Goal: Transaction & Acquisition: Purchase product/service

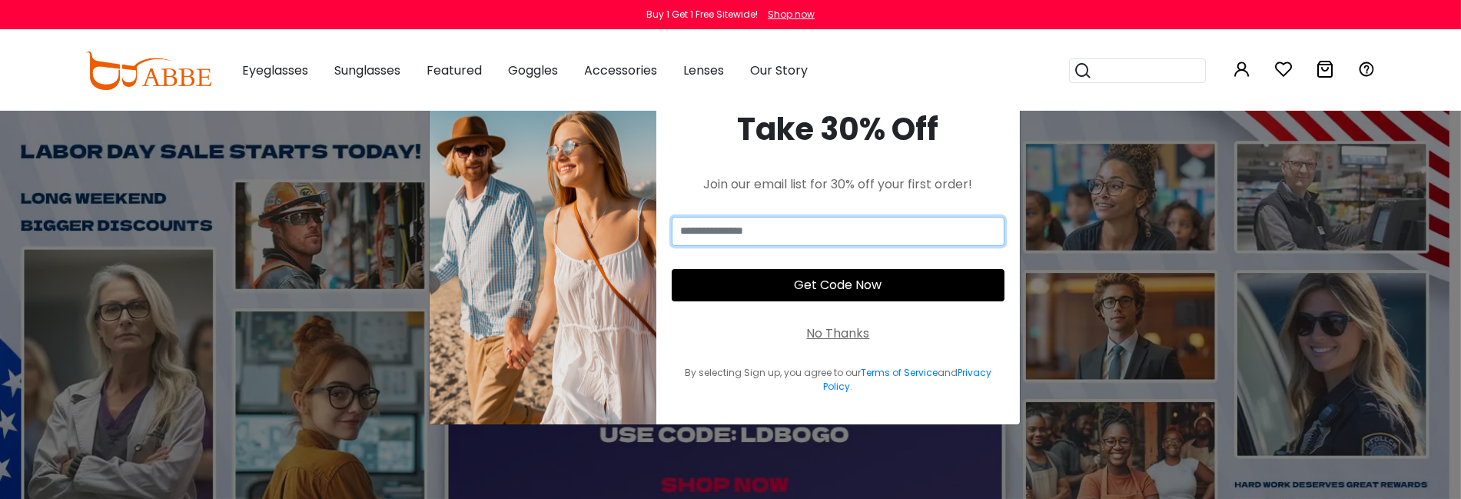
click at [831, 234] on input "email" at bounding box center [838, 231] width 333 height 29
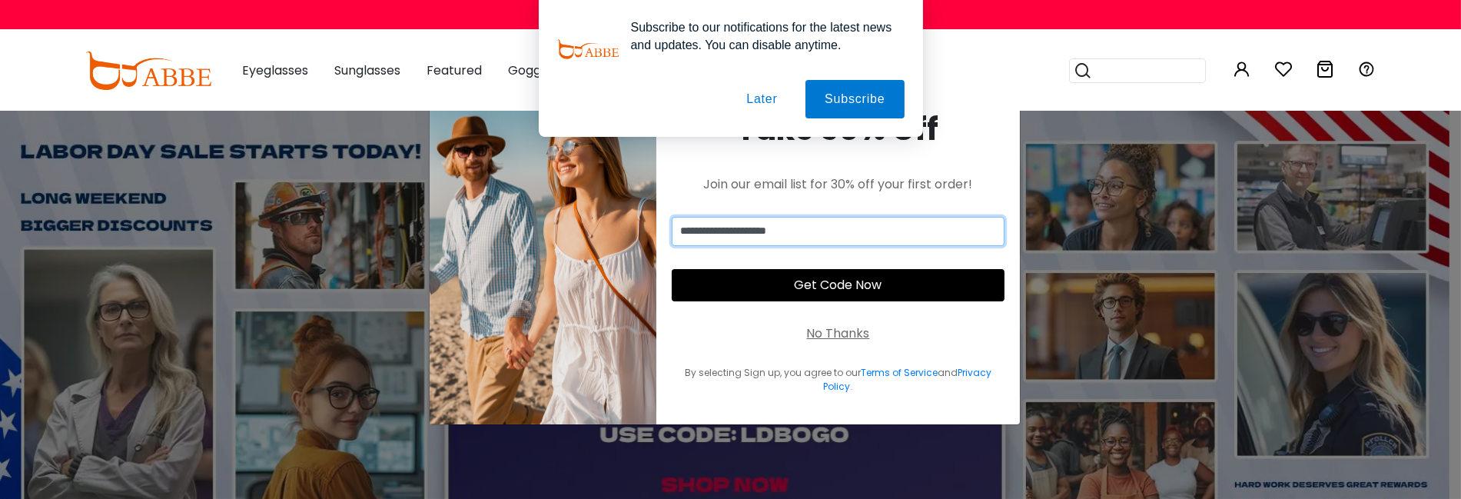
type input "**********"
click at [793, 286] on button "Get Code Now" at bounding box center [838, 285] width 333 height 32
click at [771, 93] on button "Later" at bounding box center [761, 99] width 69 height 38
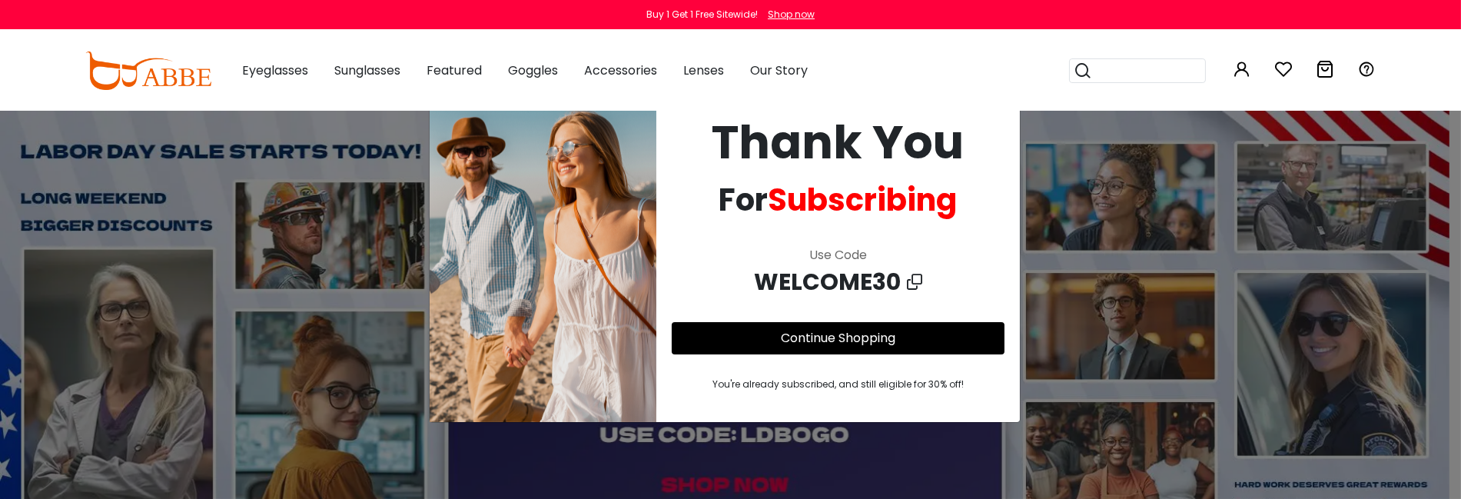
click at [884, 333] on link "Continue Shopping" at bounding box center [838, 338] width 114 height 18
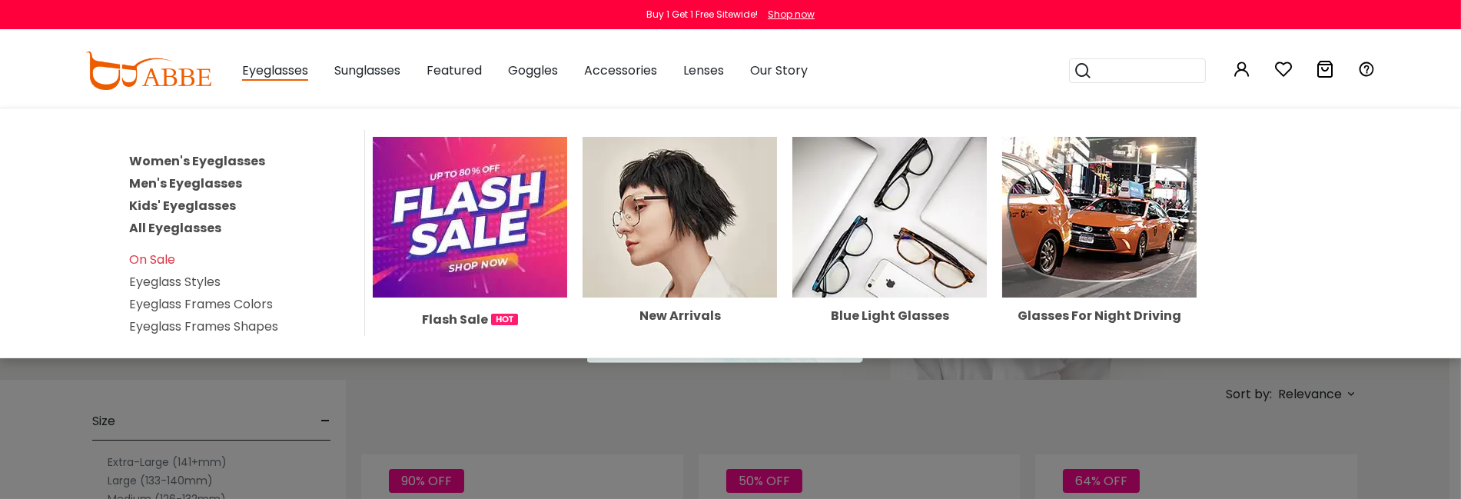
click at [221, 177] on link "Men's Eyeglasses" at bounding box center [185, 183] width 113 height 18
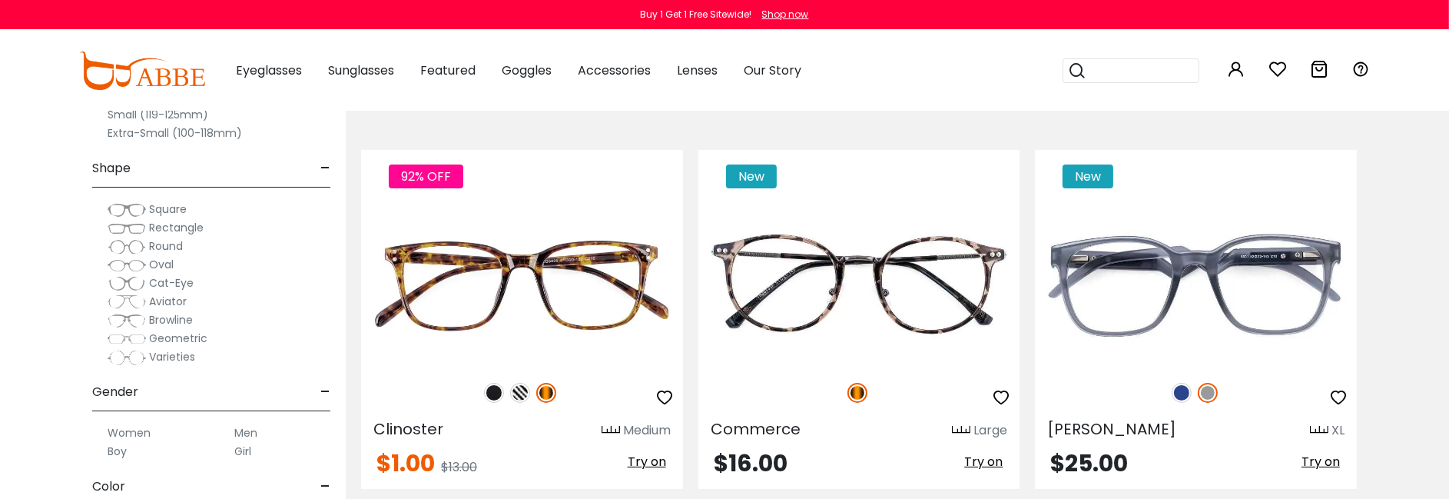
scroll to position [307, 0]
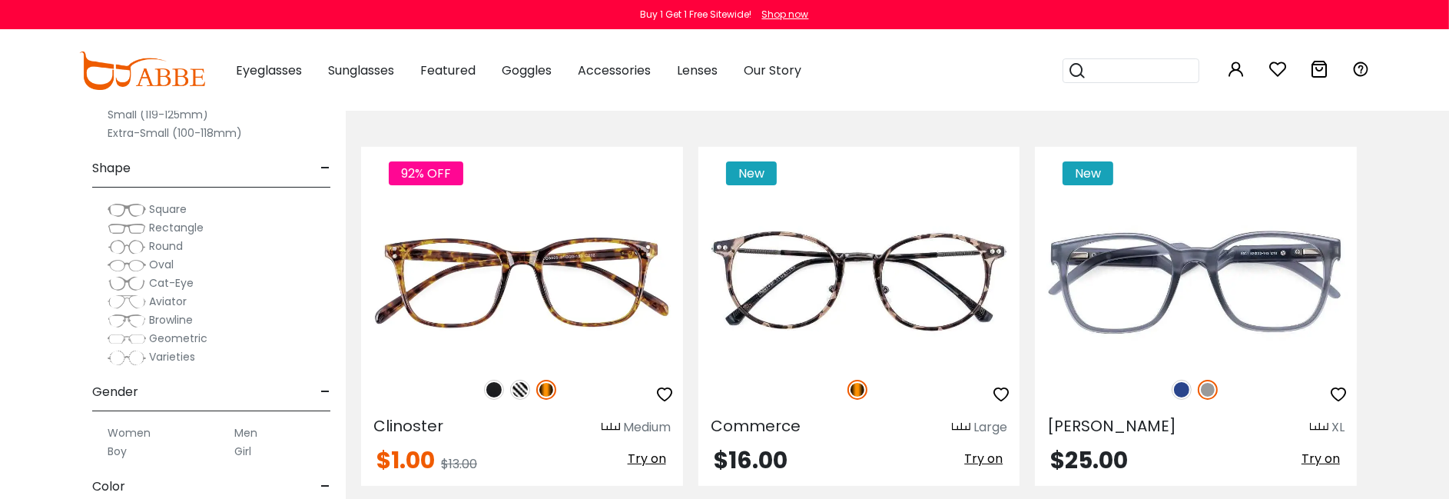
click at [178, 225] on span "Rectangle" at bounding box center [176, 227] width 55 height 15
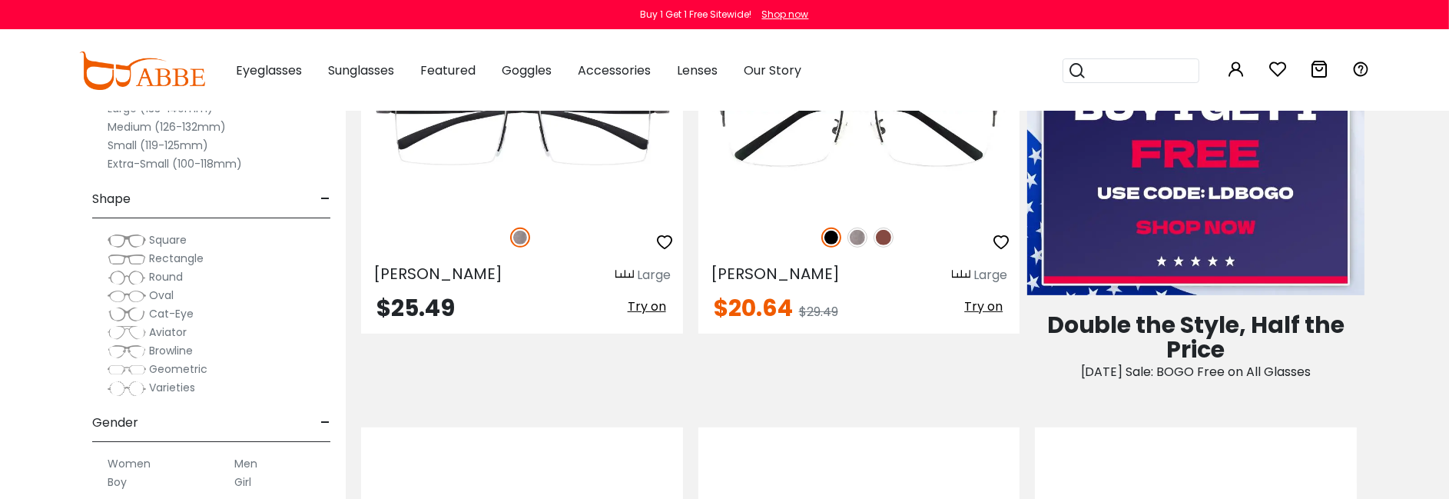
scroll to position [768, 0]
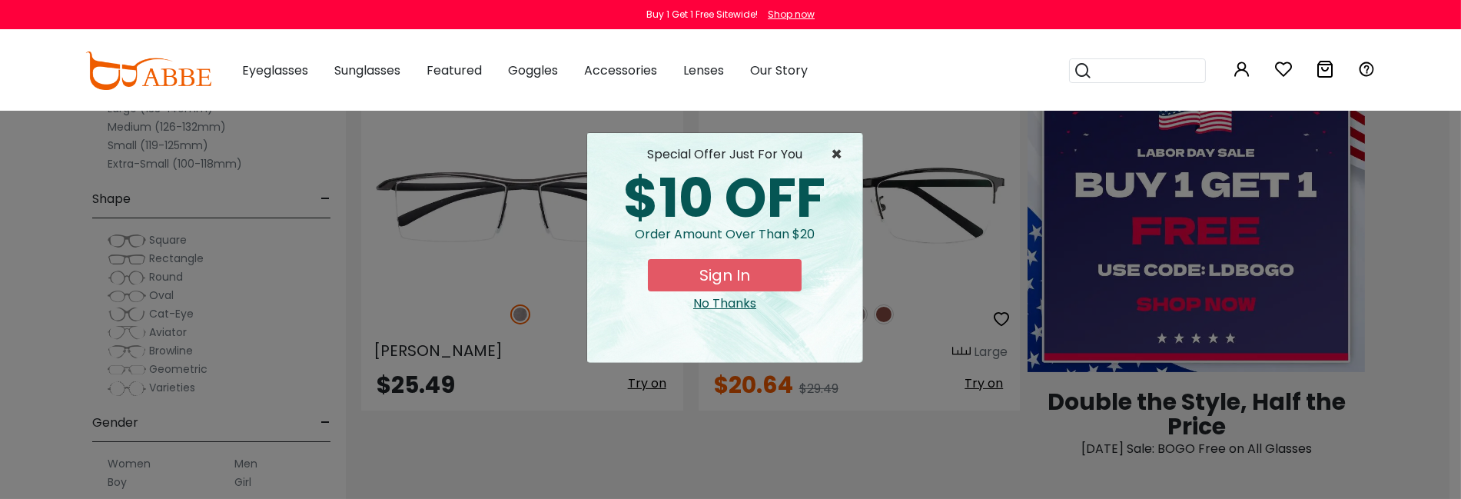
click at [834, 147] on span "×" at bounding box center [840, 154] width 19 height 18
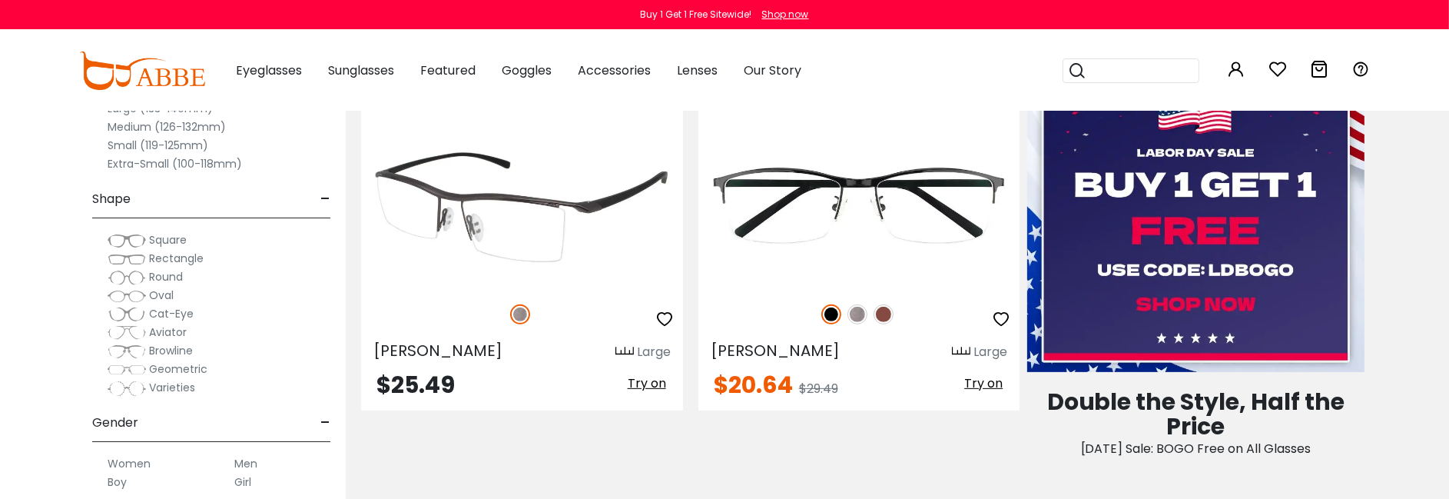
click at [563, 243] on img at bounding box center [522, 206] width 322 height 161
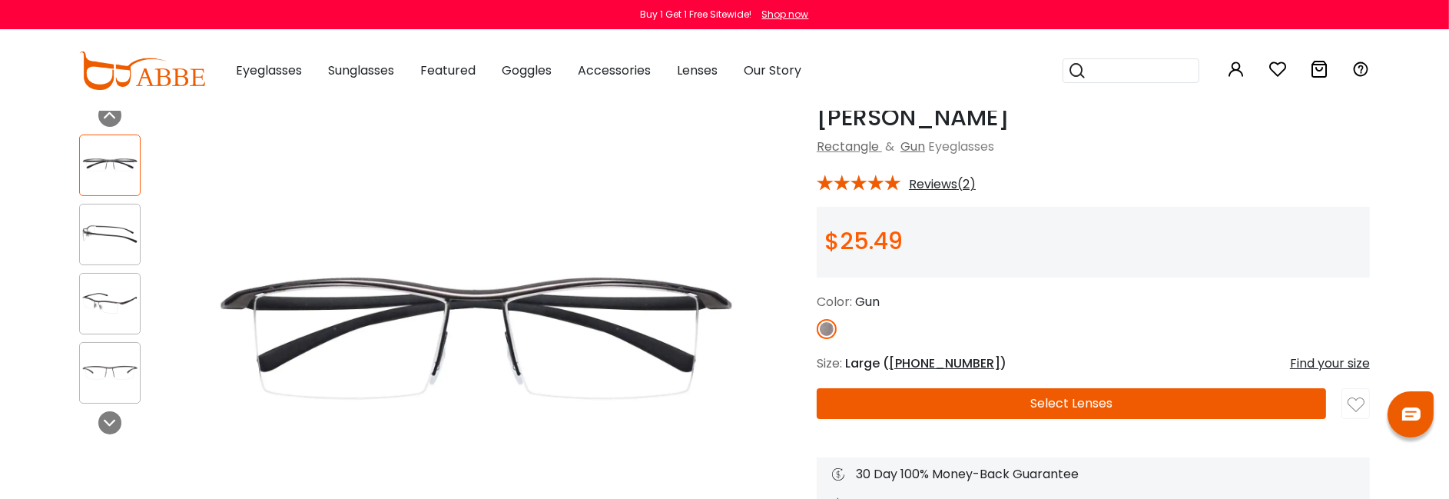
scroll to position [154, 0]
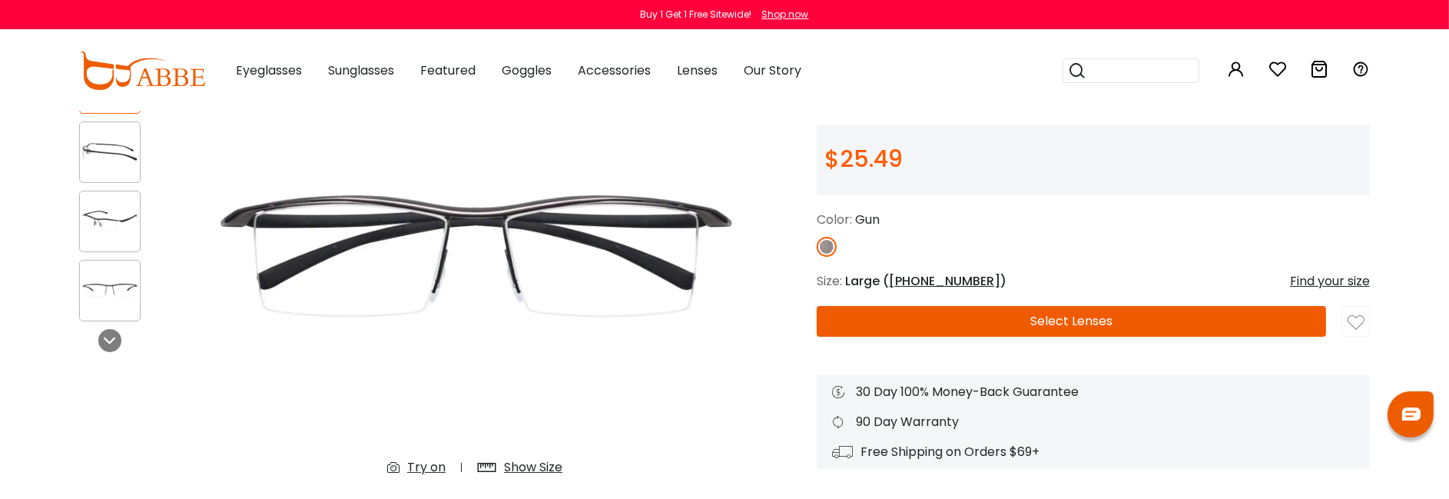
click at [1073, 315] on button "Select Lenses" at bounding box center [1071, 321] width 509 height 31
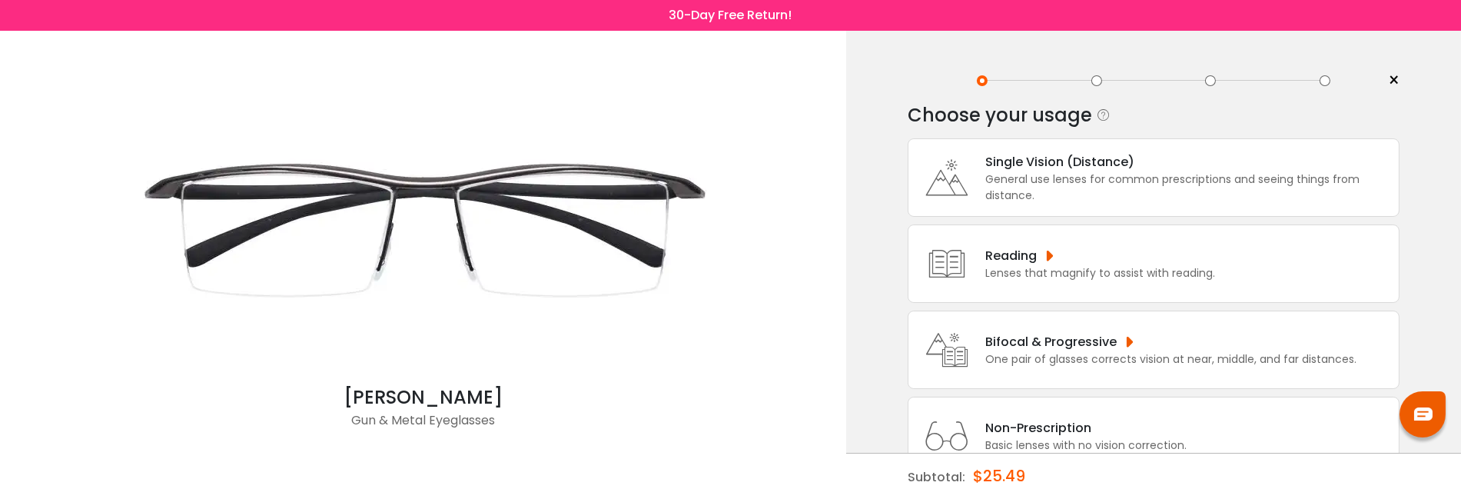
click at [1135, 174] on div "General use lenses for common prescriptions and seeing things from distance." at bounding box center [1188, 187] width 406 height 32
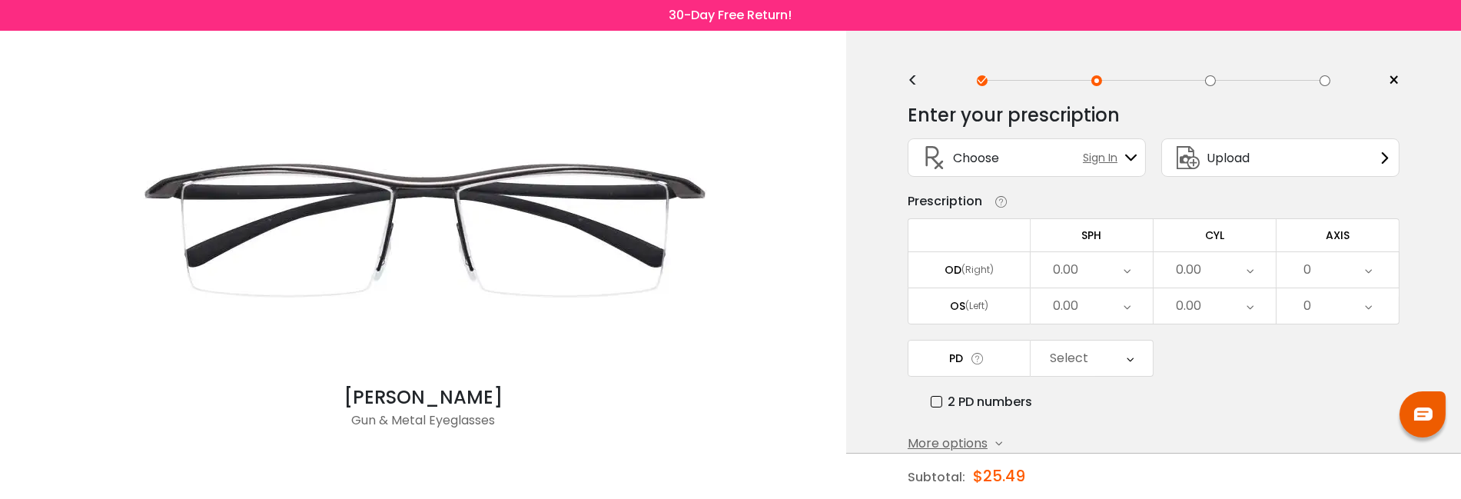
click at [1118, 266] on div "0.00" at bounding box center [1091, 269] width 122 height 35
click at [1097, 325] on li "+0.50" at bounding box center [1091, 332] width 122 height 28
click at [1230, 262] on div "0.00" at bounding box center [1214, 269] width 122 height 35
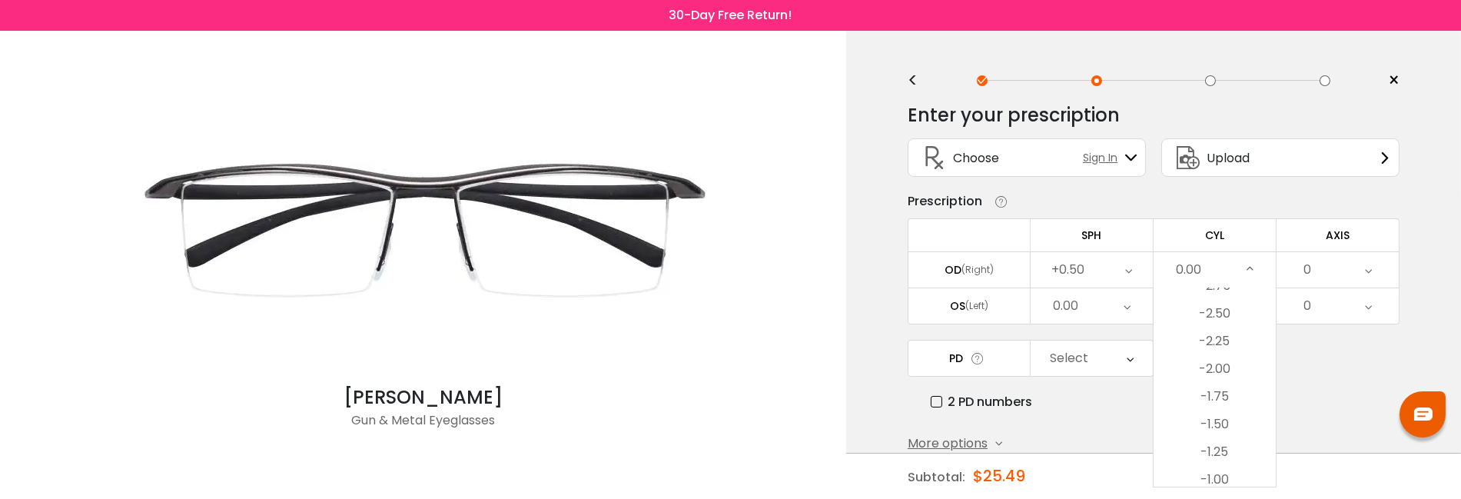
scroll to position [333, 0]
click at [1228, 407] on li "-2.00" at bounding box center [1214, 412] width 122 height 28
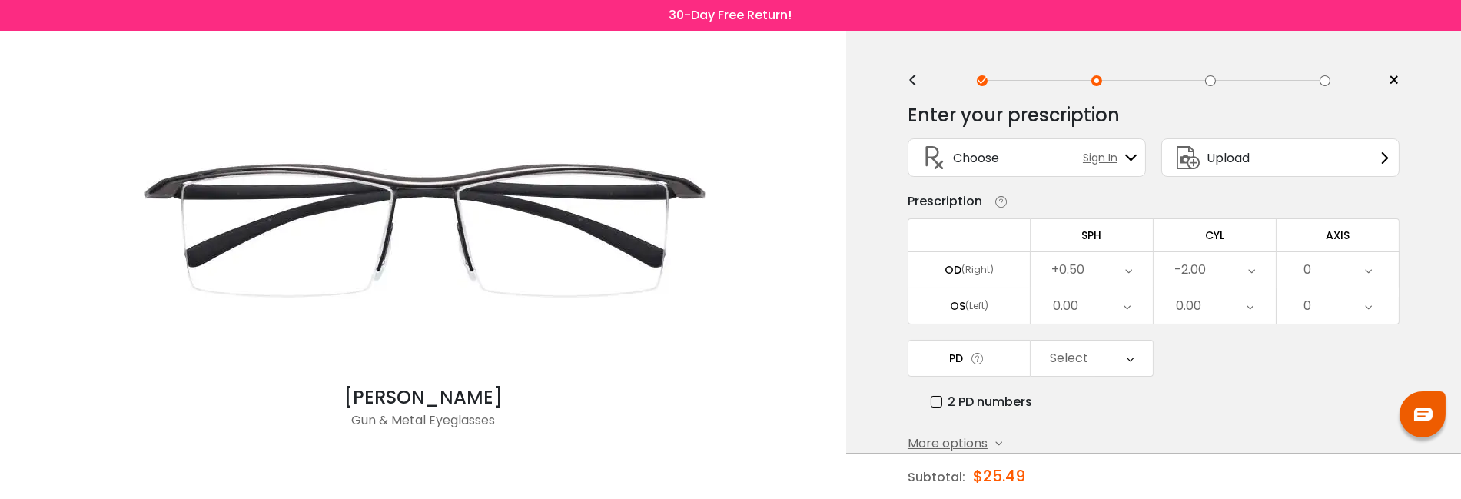
click at [1340, 278] on div "0" at bounding box center [1337, 269] width 122 height 35
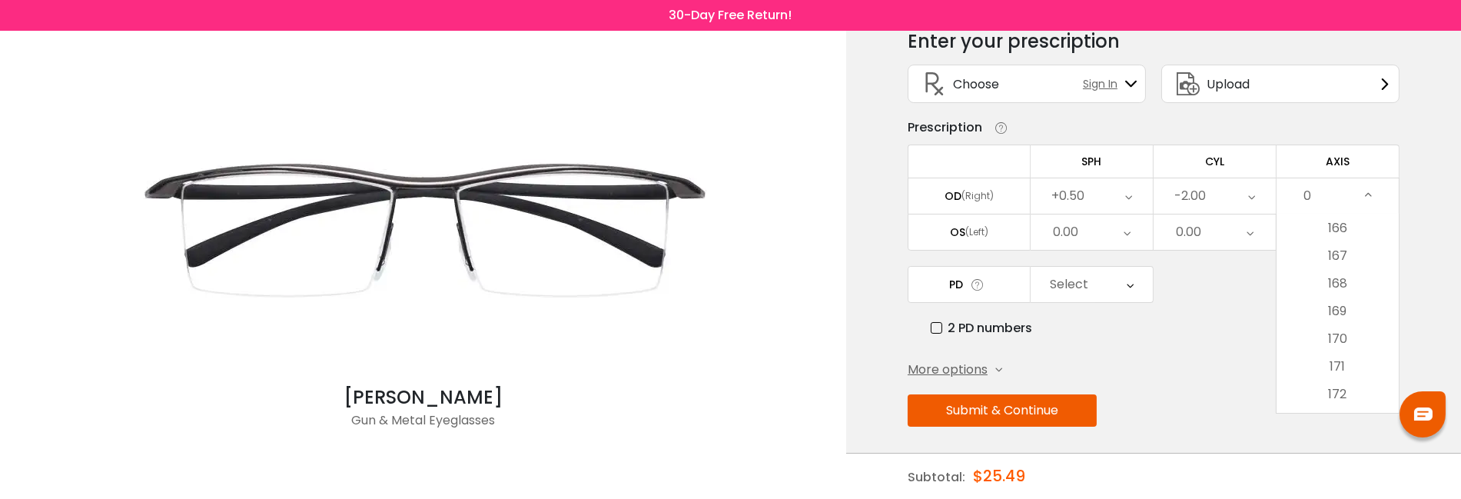
scroll to position [4610, 0]
click at [1333, 321] on li "170" at bounding box center [1337, 321] width 122 height 28
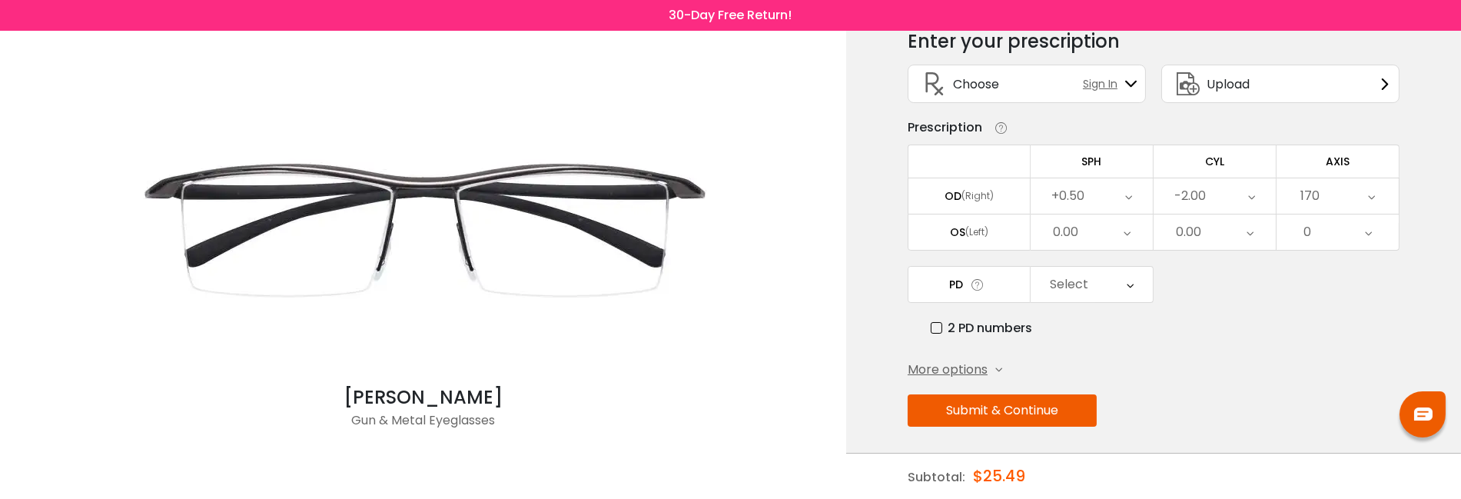
click at [1101, 230] on div "0.00" at bounding box center [1091, 231] width 122 height 35
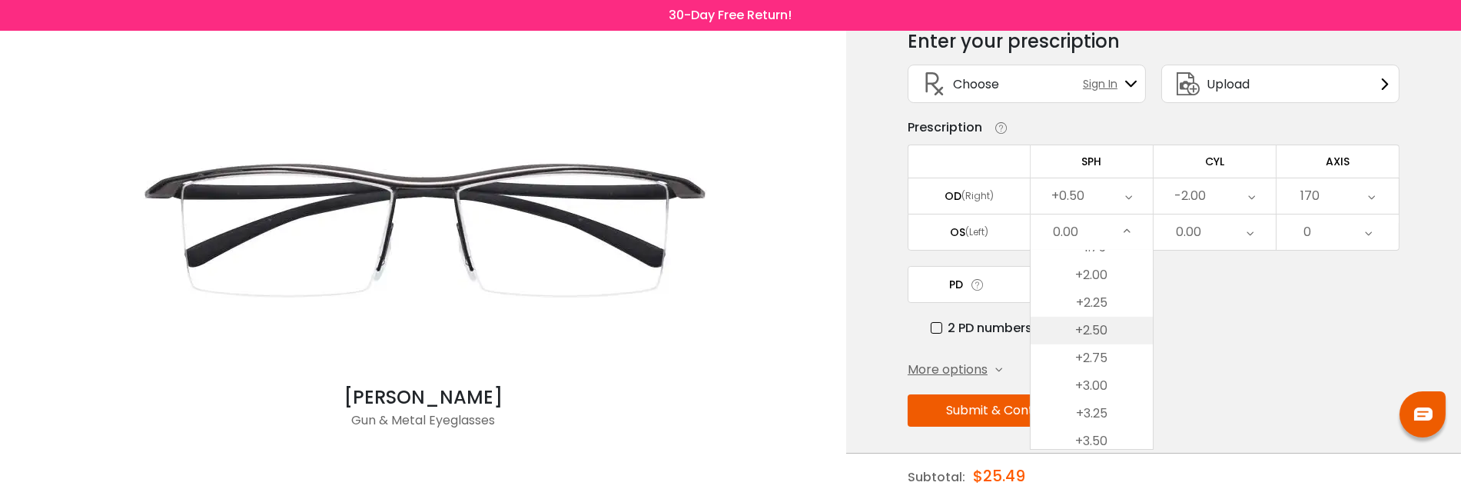
scroll to position [2496, 0]
click at [1101, 392] on li "+3.50" at bounding box center [1091, 396] width 122 height 28
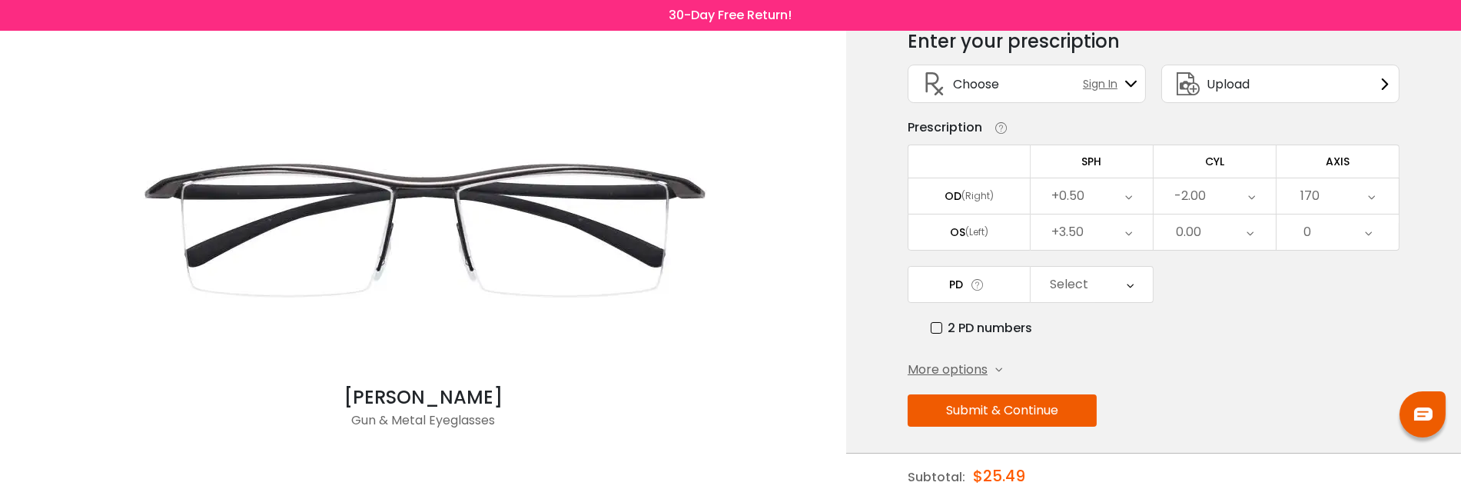
click at [1197, 227] on div "0.00" at bounding box center [1188, 232] width 25 height 31
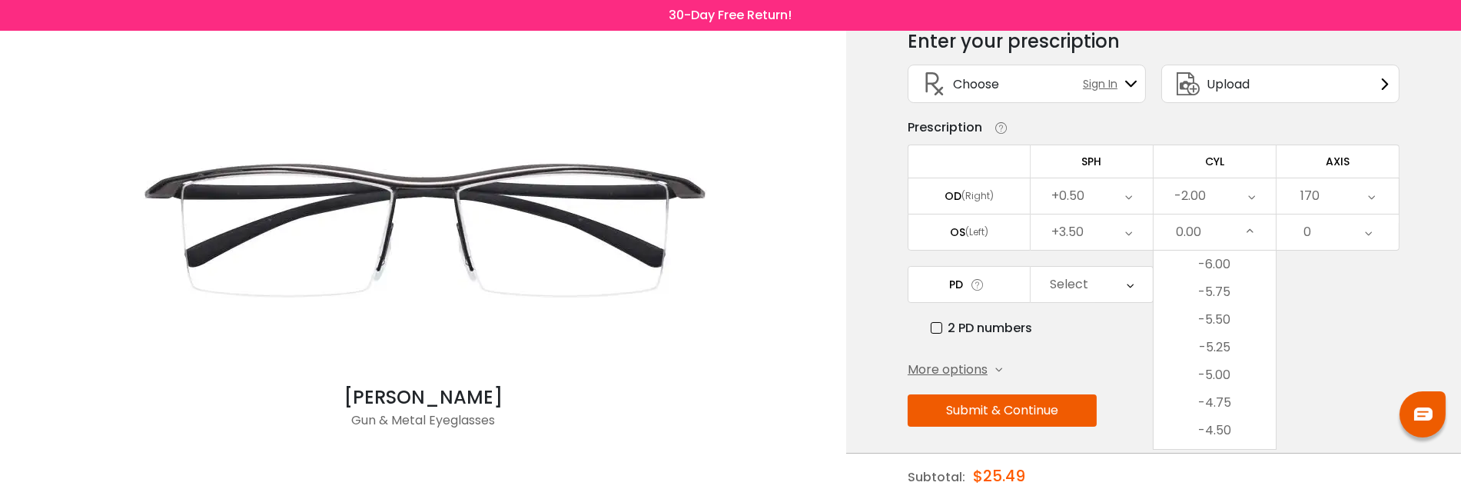
scroll to position [0, 0]
click at [1232, 340] on li "-5.25" at bounding box center [1214, 347] width 122 height 28
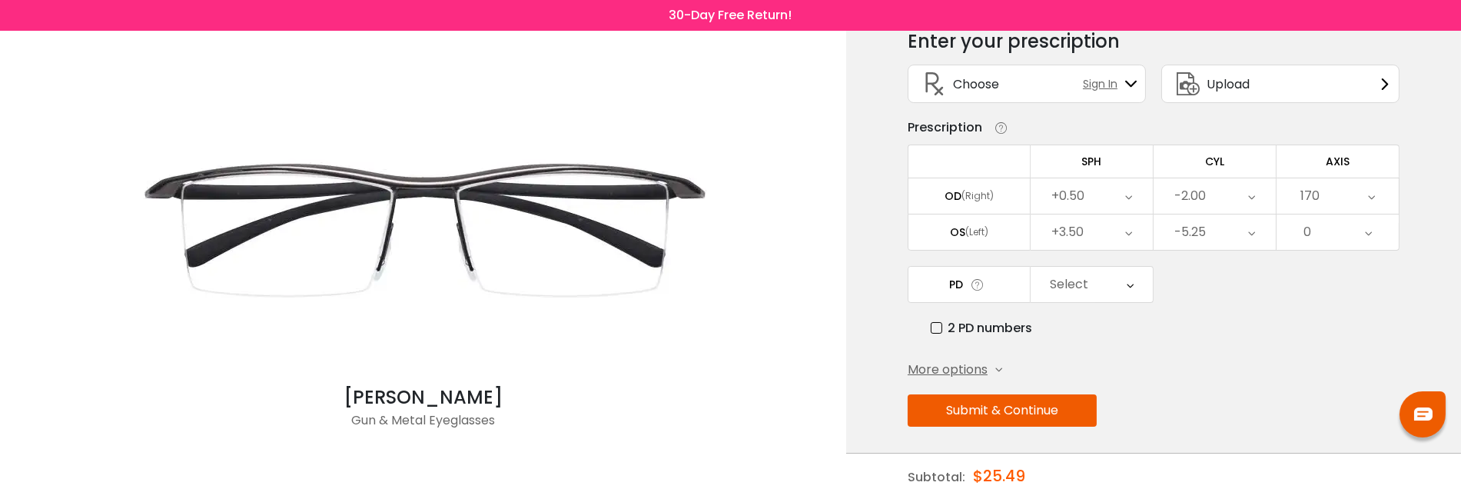
click at [1353, 227] on div "0" at bounding box center [1337, 231] width 122 height 35
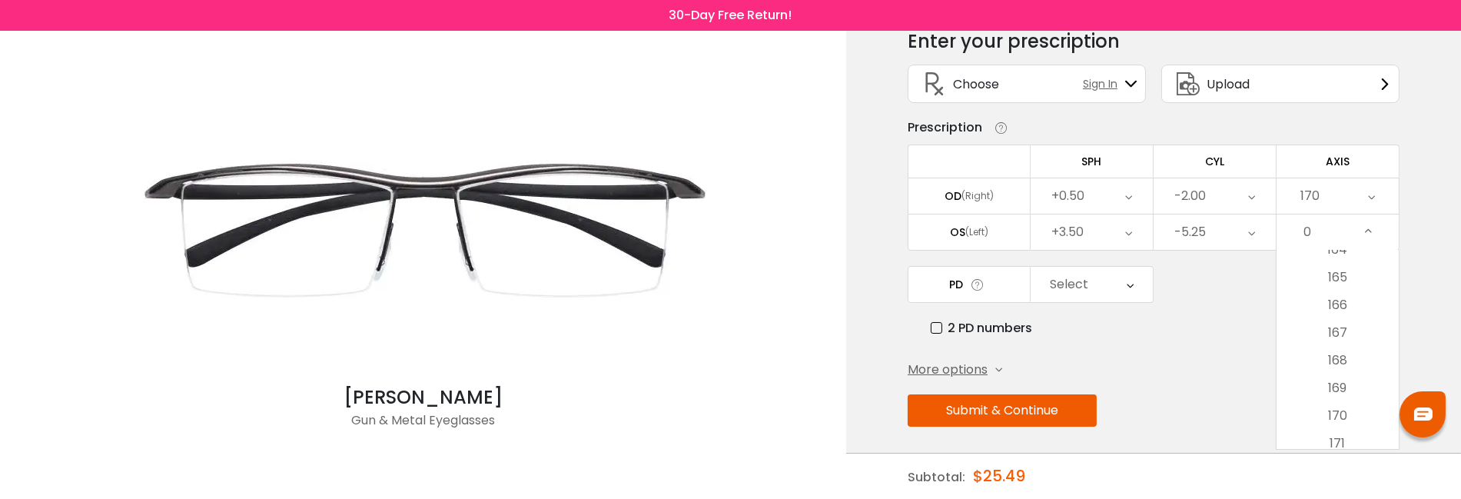
scroll to position [4533, 0]
click at [1349, 289] on li "165" at bounding box center [1337, 295] width 122 height 28
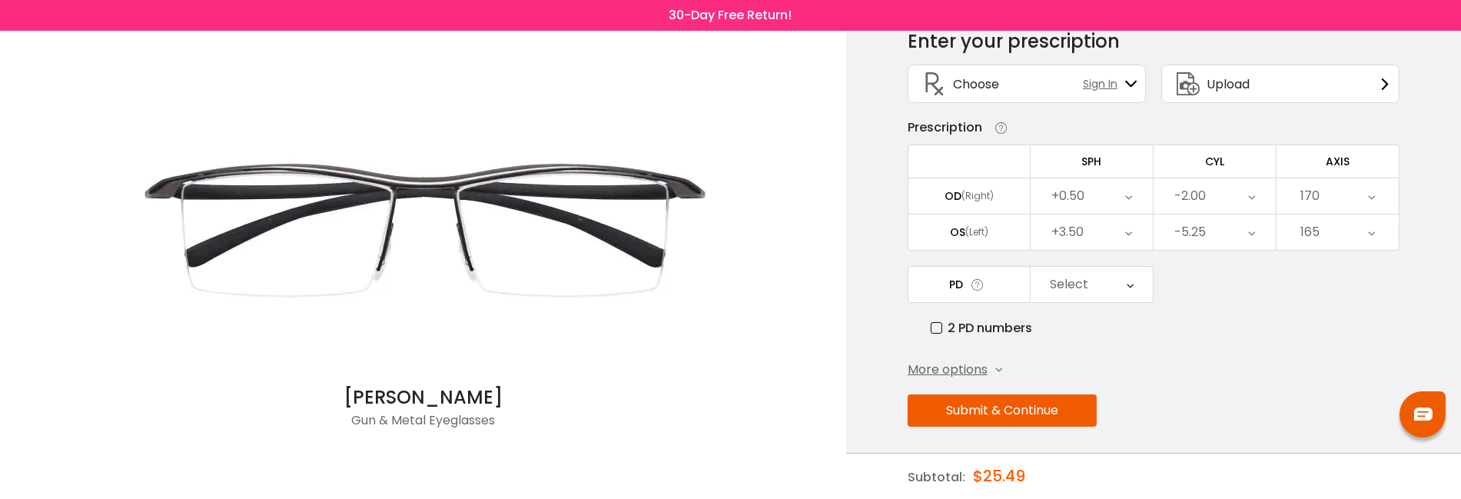
click at [1116, 280] on div "Select" at bounding box center [1091, 284] width 122 height 35
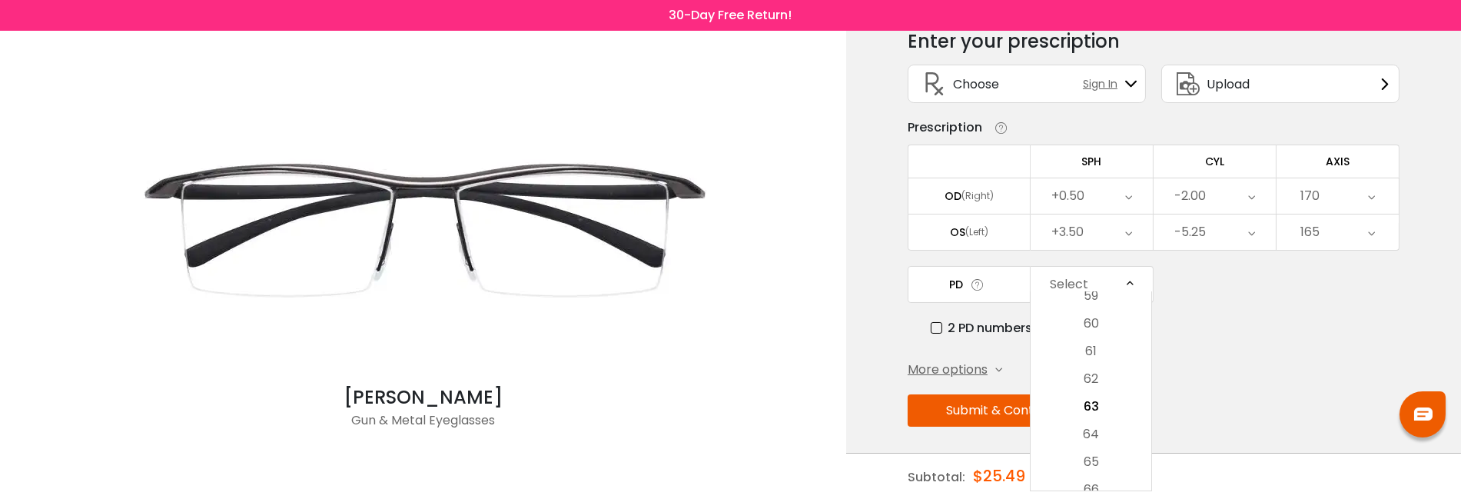
click at [1101, 402] on li "63" at bounding box center [1090, 407] width 121 height 28
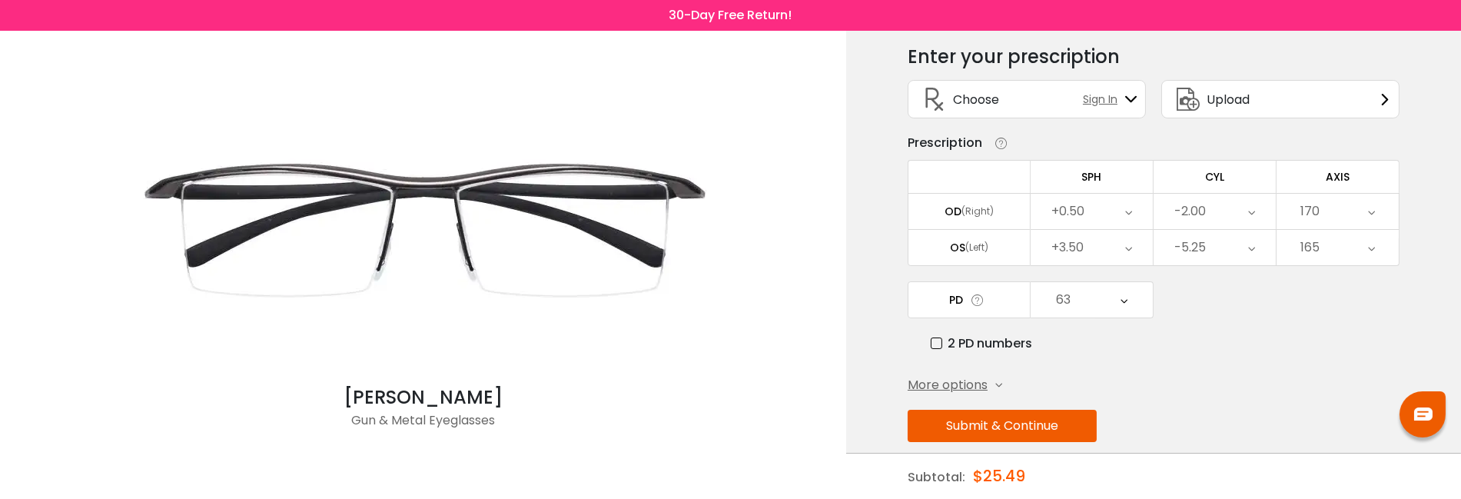
scroll to position [74, 0]
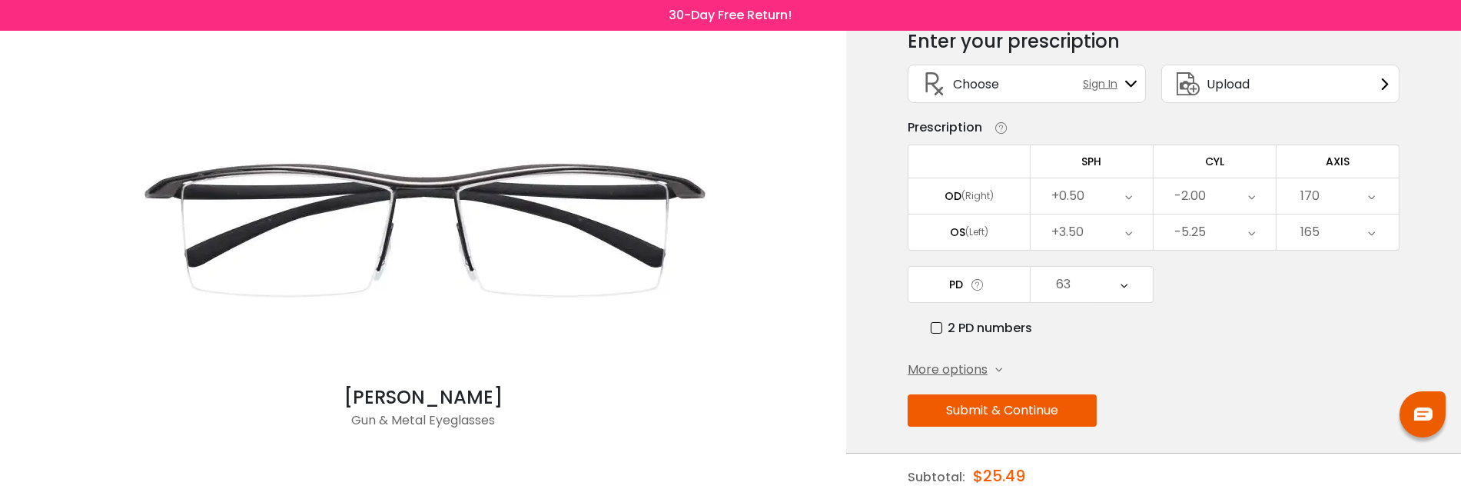
click at [1062, 398] on button "Submit & Continue" at bounding box center [1001, 410] width 189 height 32
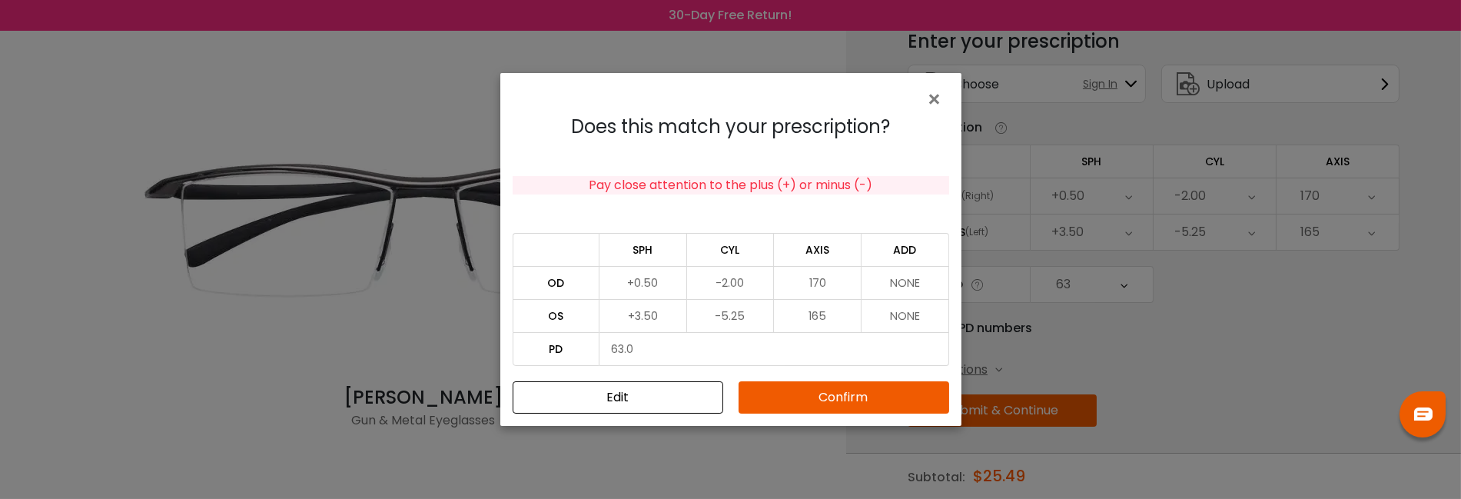
click at [881, 402] on button "Confirm" at bounding box center [843, 397] width 211 height 32
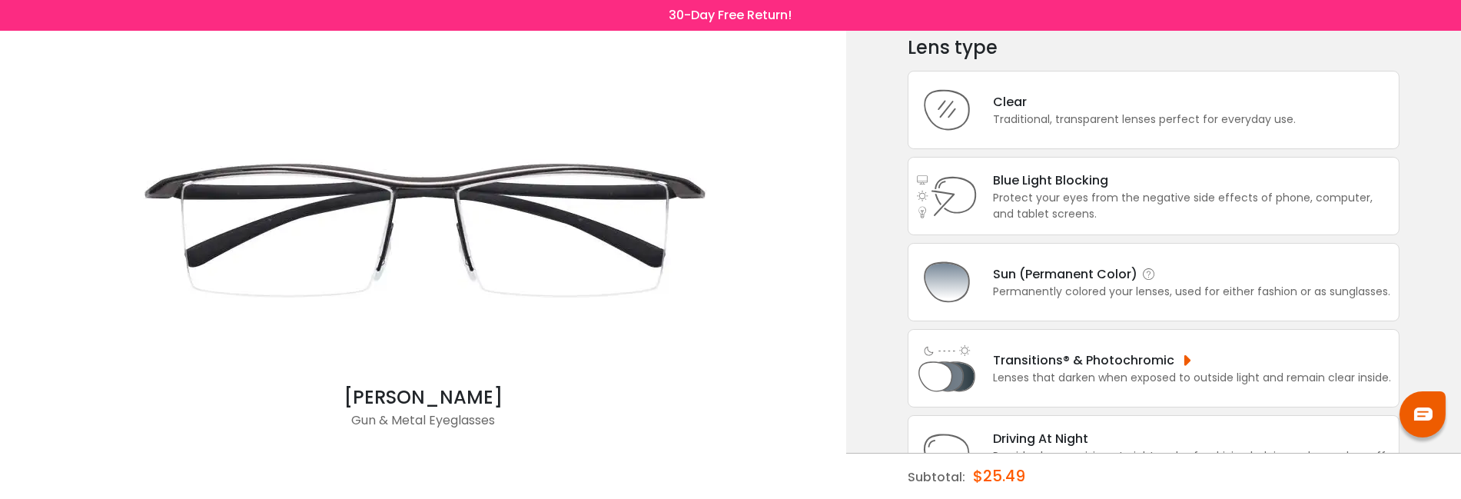
scroll to position [51, 0]
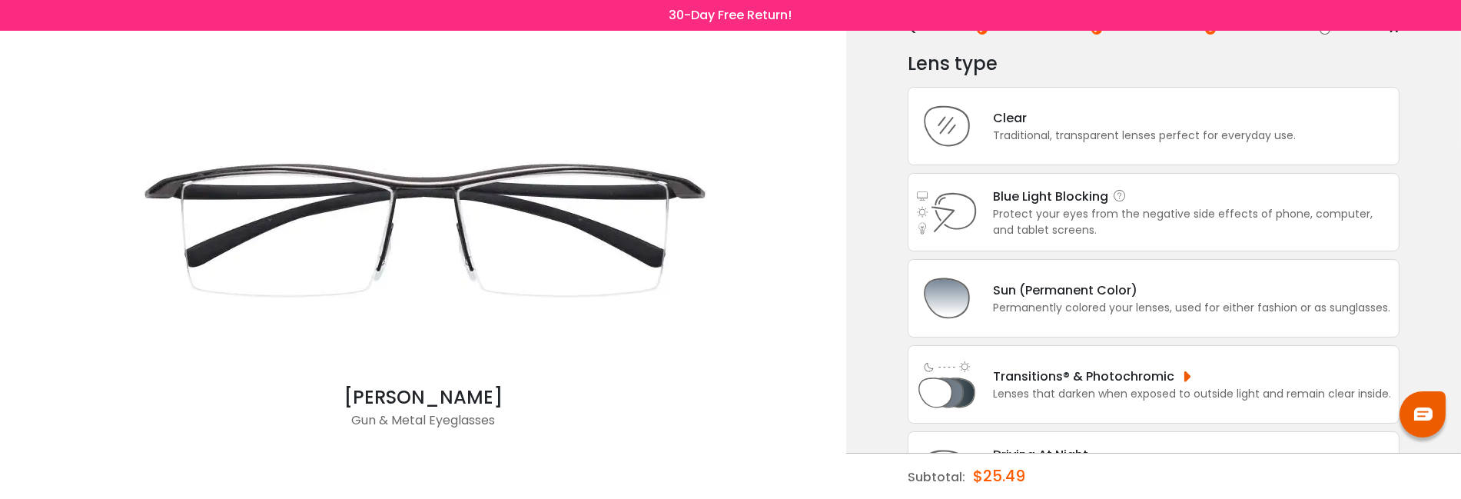
click at [1242, 192] on div "Blue Light Blocking Blue Light Blocking Blue Light blocking lenses offer the be…" at bounding box center [1192, 196] width 398 height 19
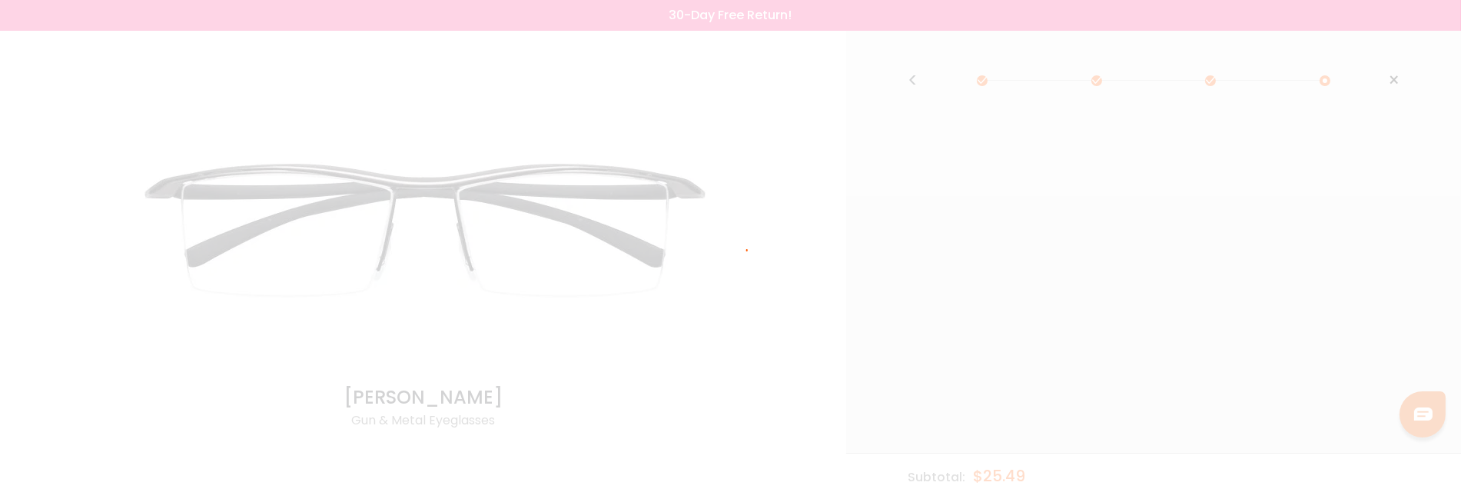
scroll to position [0, 0]
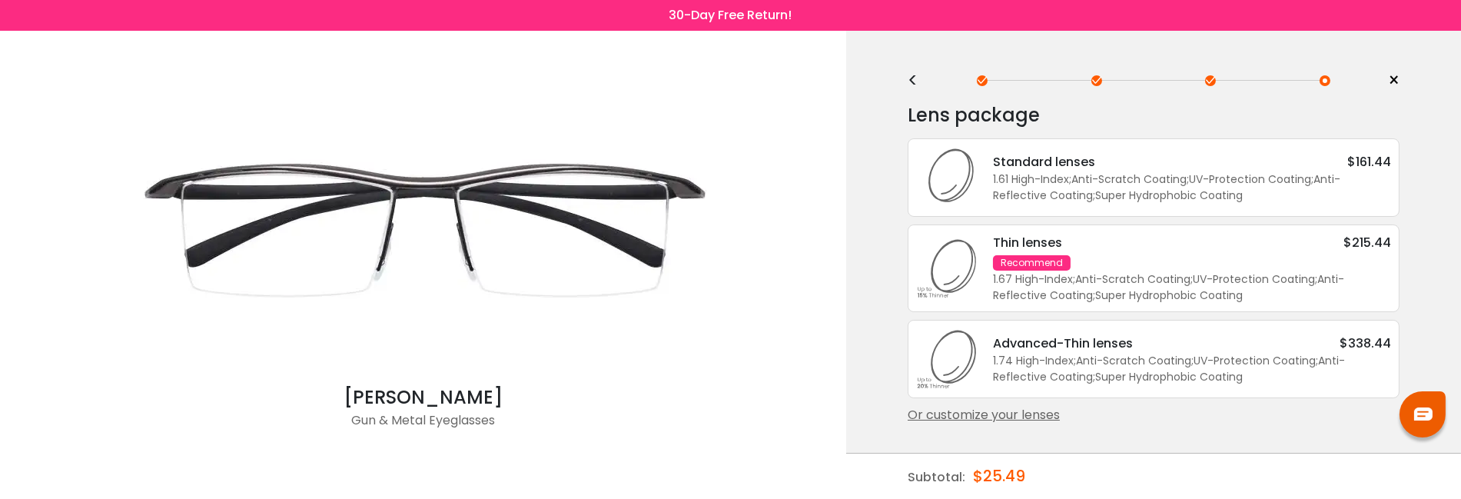
click at [909, 75] on div "<" at bounding box center [918, 81] width 23 height 12
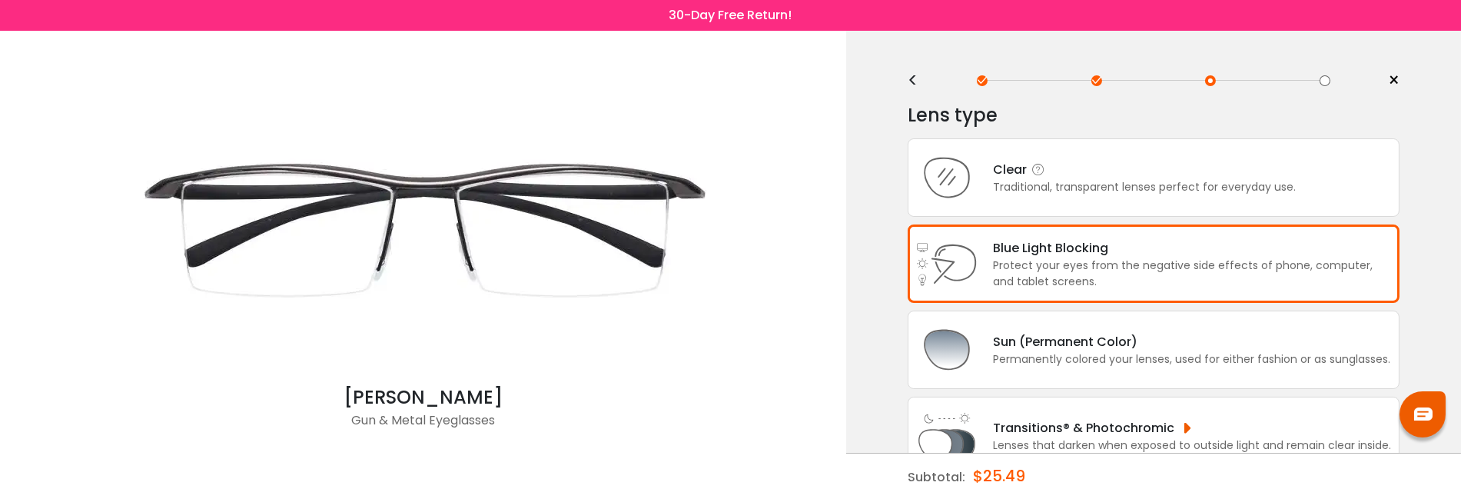
click at [1249, 162] on div "Clear" at bounding box center [1144, 169] width 303 height 19
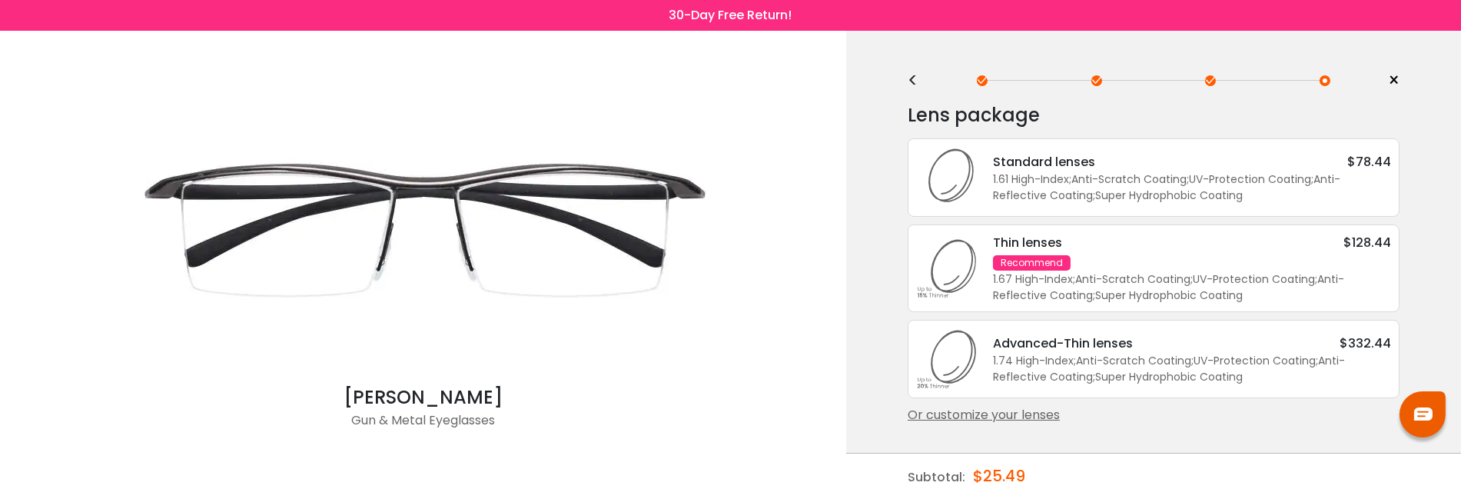
click at [912, 75] on div "<" at bounding box center [918, 81] width 23 height 12
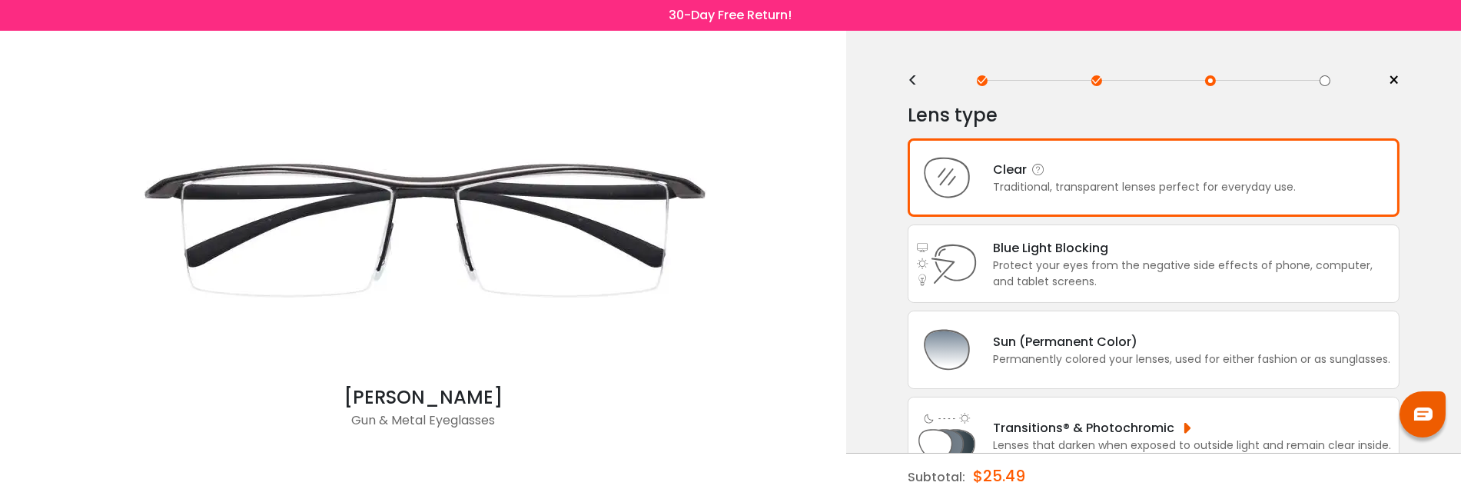
click at [1192, 175] on div "Clear" at bounding box center [1144, 169] width 303 height 19
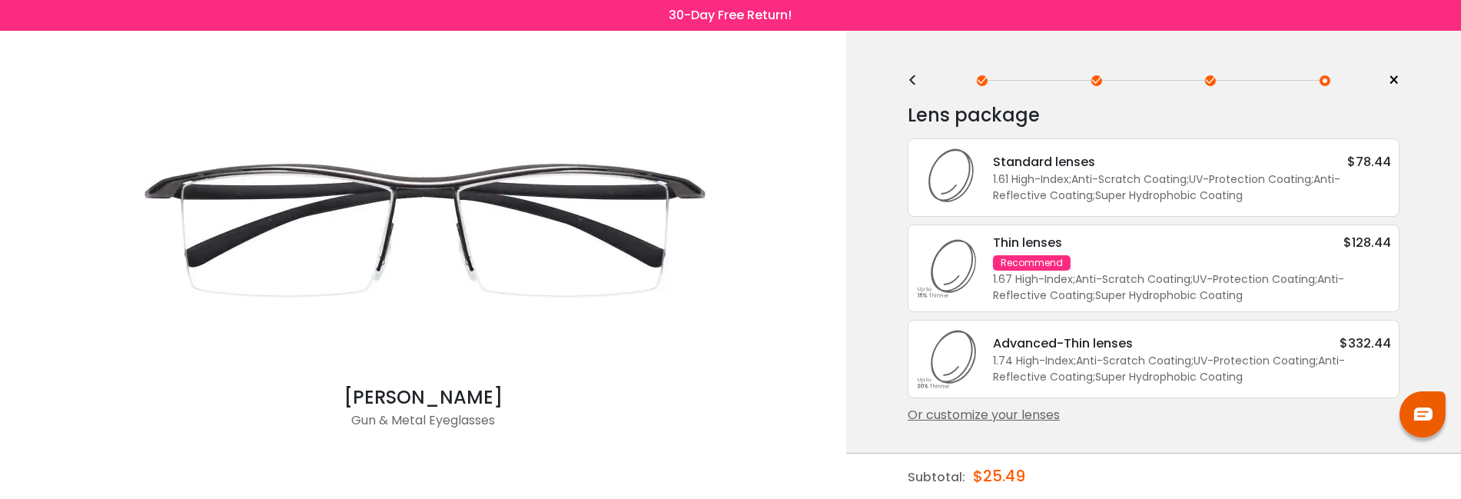
click at [1056, 410] on div "Or customize your lenses" at bounding box center [1153, 415] width 492 height 18
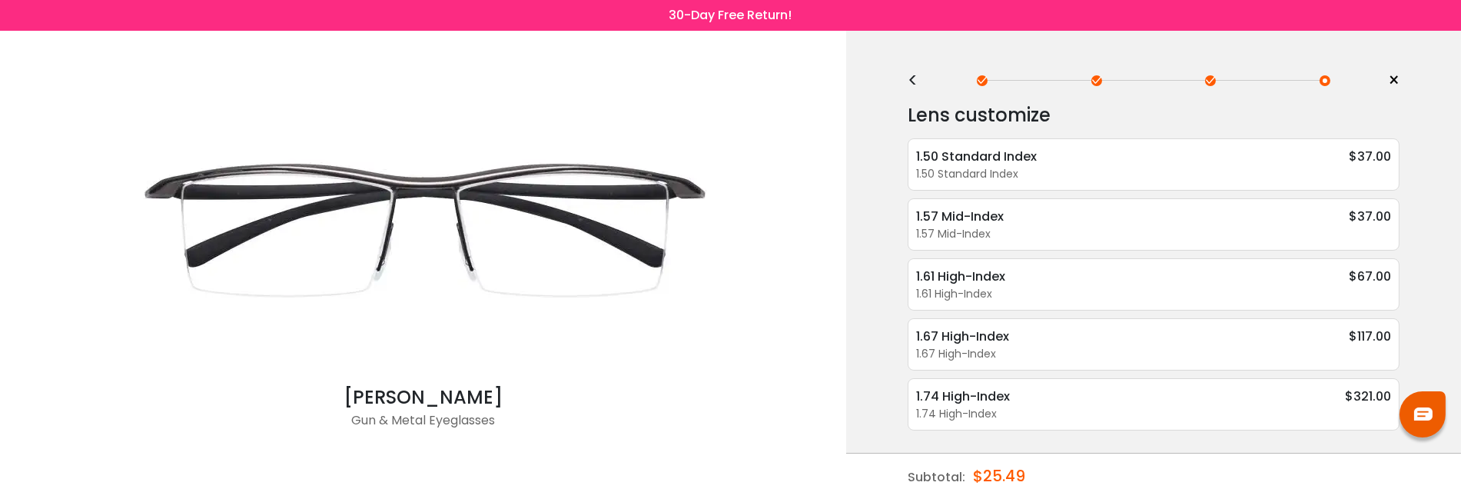
click at [917, 77] on div "<" at bounding box center [918, 81] width 23 height 12
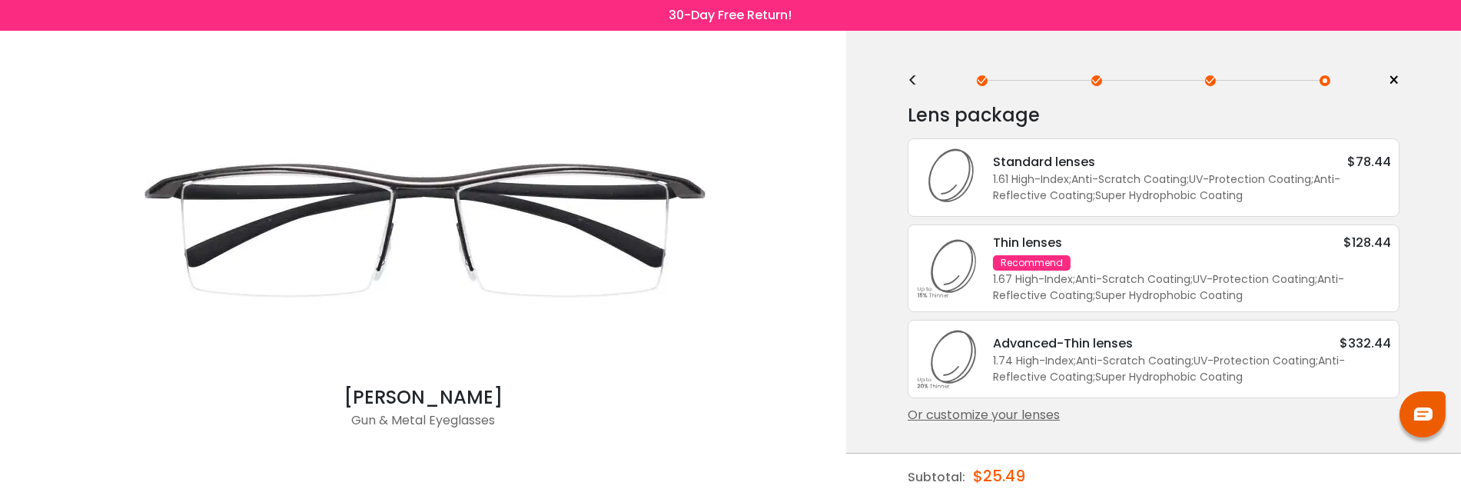
click at [913, 75] on div "<" at bounding box center [918, 81] width 23 height 12
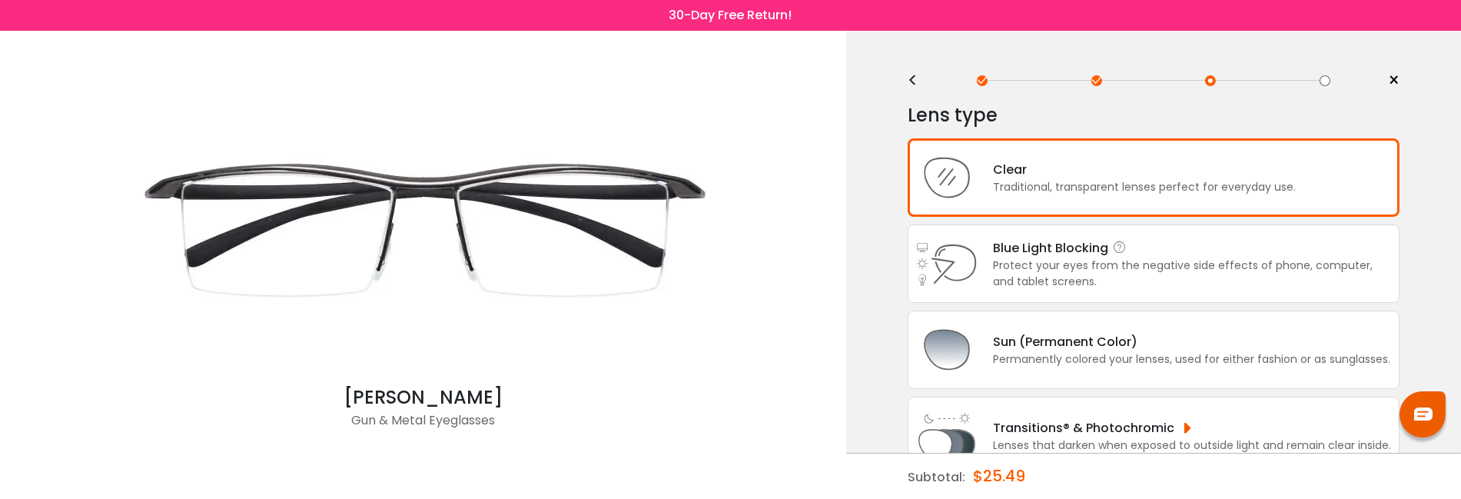
click at [1113, 247] on icon at bounding box center [1119, 247] width 15 height 15
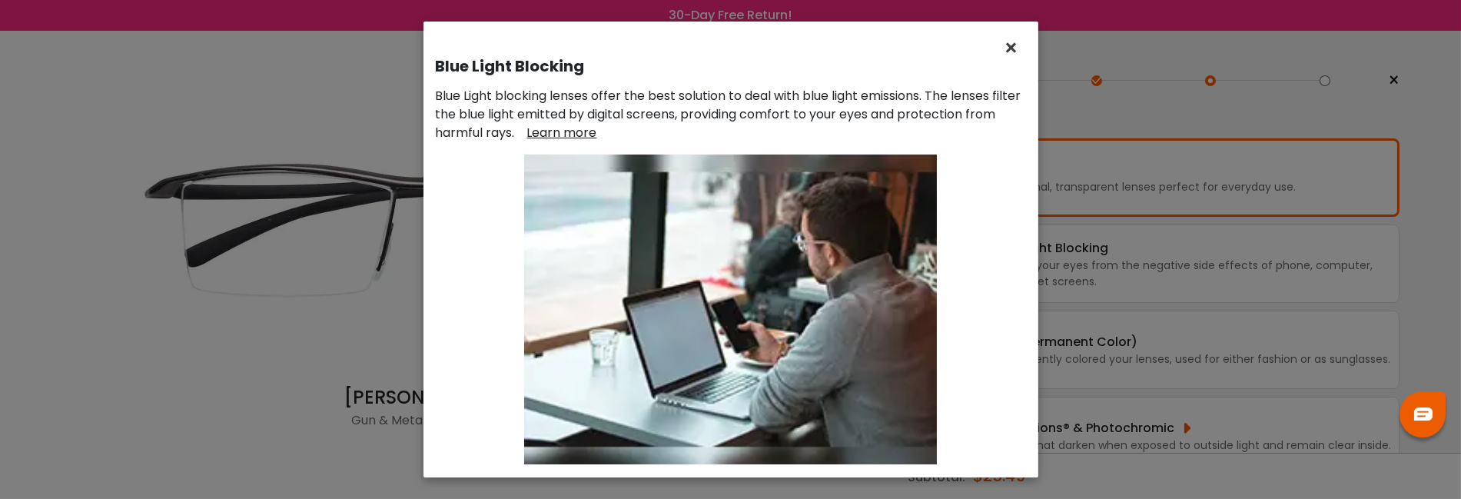
click at [1010, 46] on span "×" at bounding box center [1015, 48] width 22 height 33
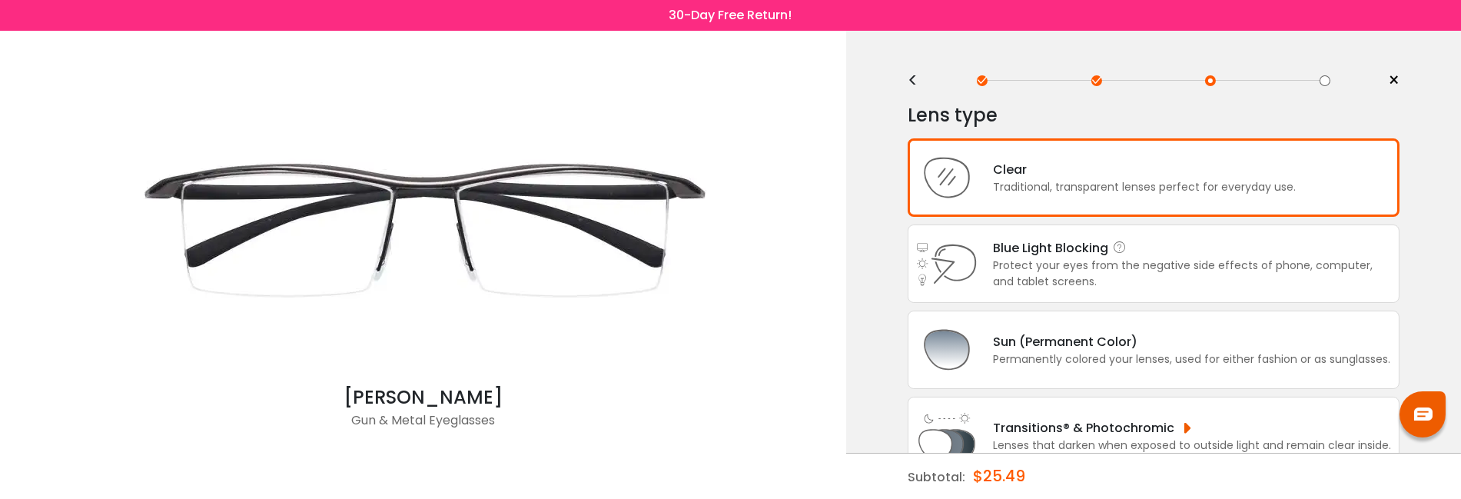
click at [1192, 275] on div "Protect your eyes from the negative side effects of phone, computer, and tablet…" at bounding box center [1192, 273] width 398 height 32
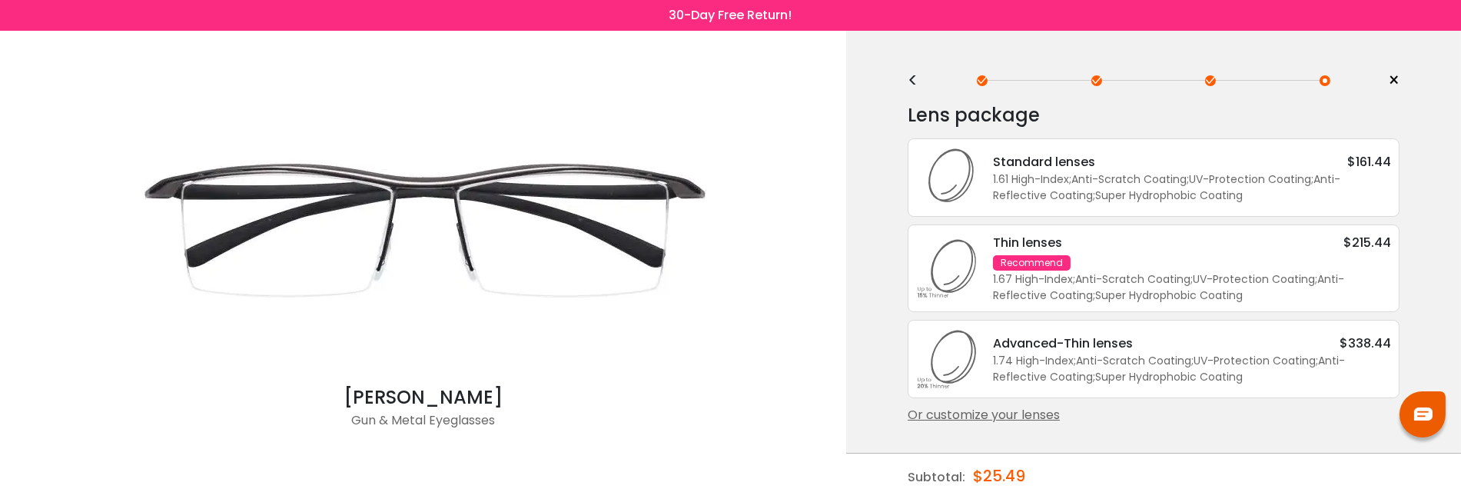
click at [1009, 406] on div "Or customize your lenses" at bounding box center [1153, 415] width 492 height 18
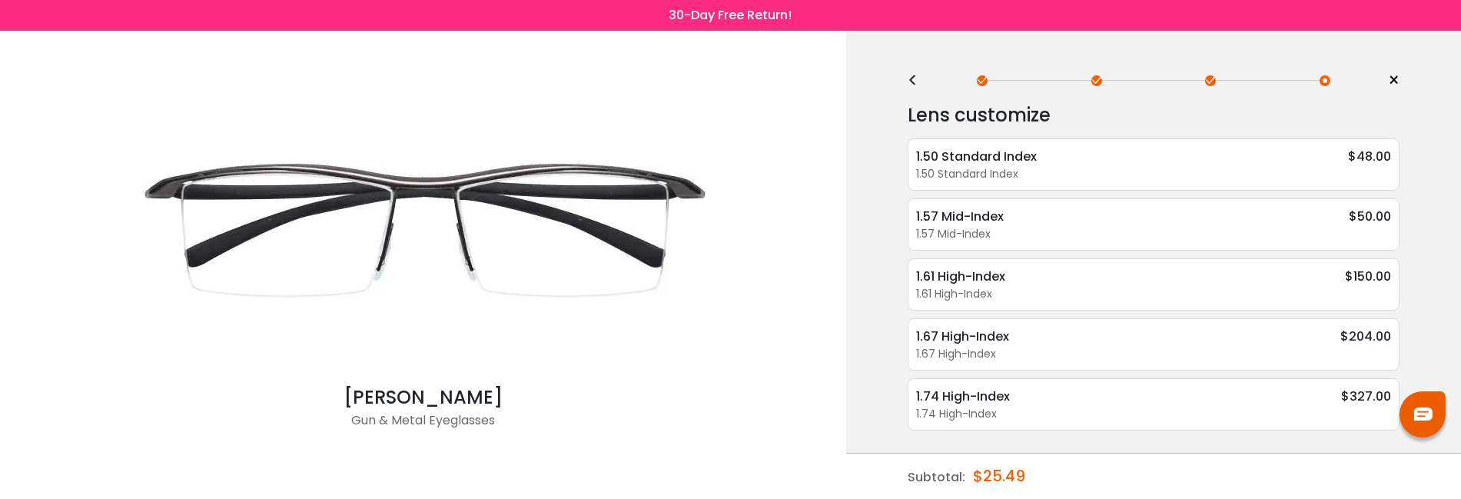
click at [915, 75] on div "<" at bounding box center [918, 81] width 23 height 12
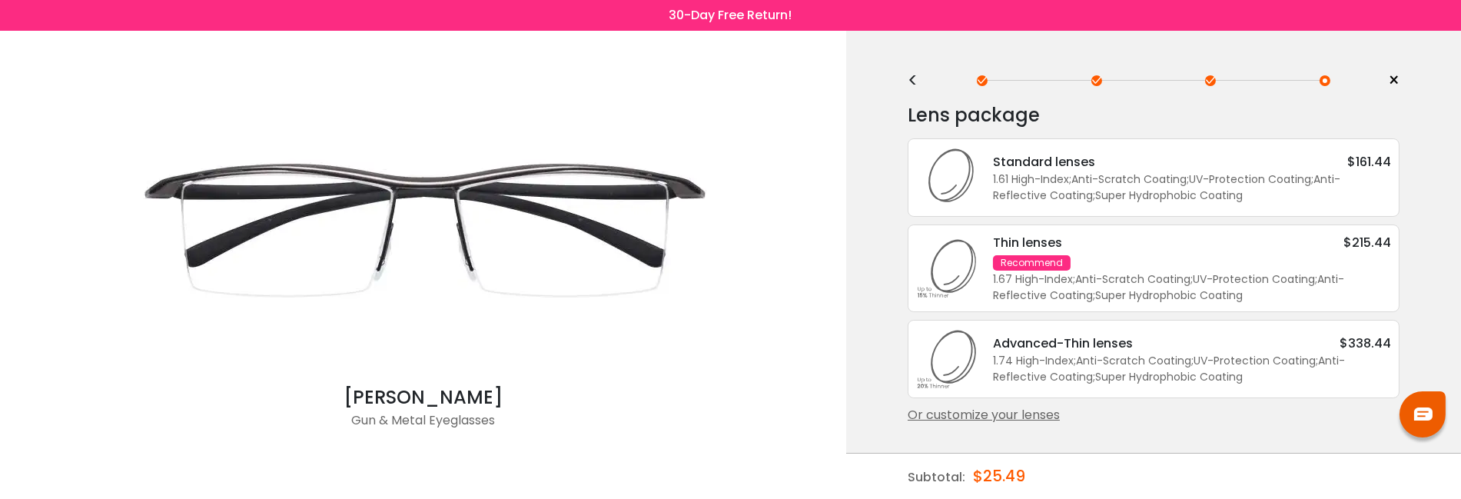
click at [915, 75] on div "<" at bounding box center [918, 81] width 23 height 12
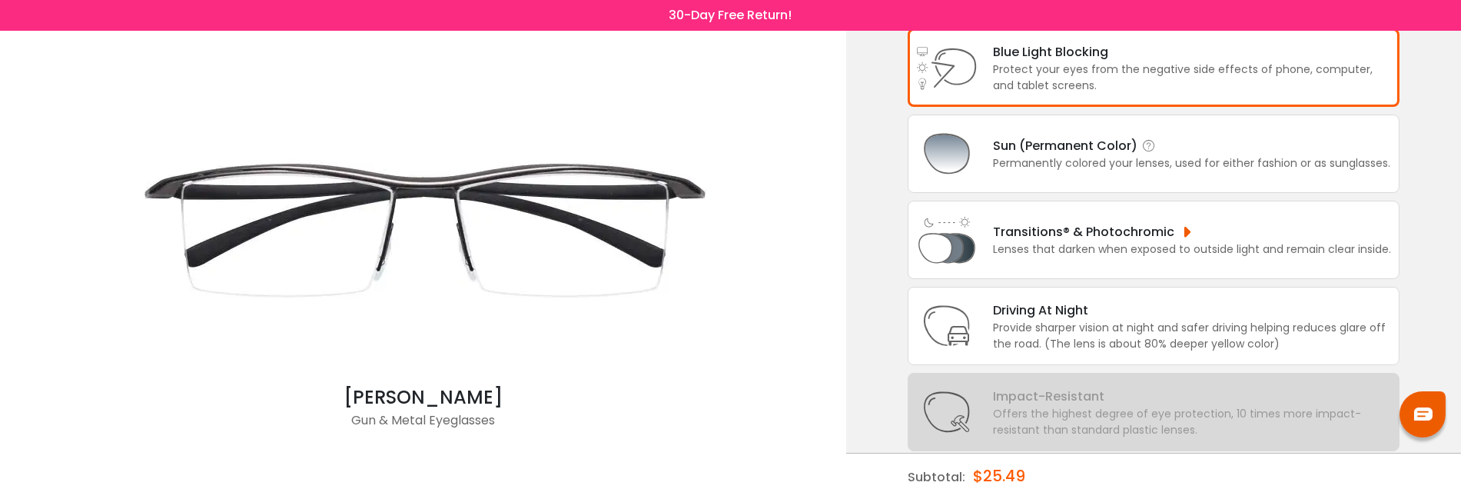
scroll to position [206, 0]
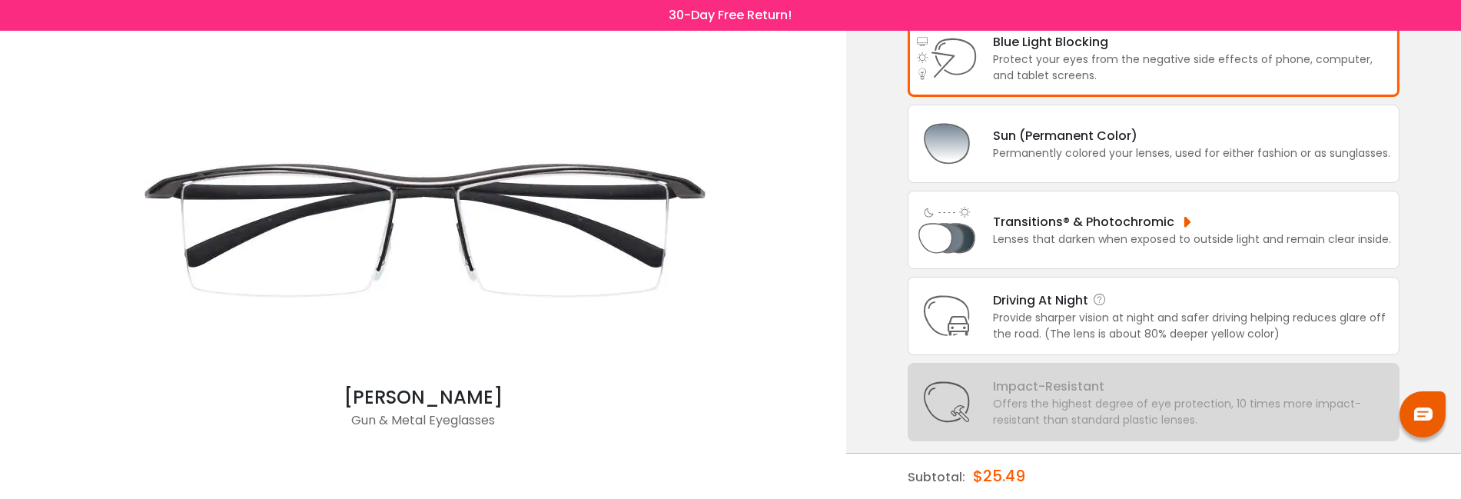
click at [1223, 300] on div "Driving At Night" at bounding box center [1192, 299] width 398 height 19
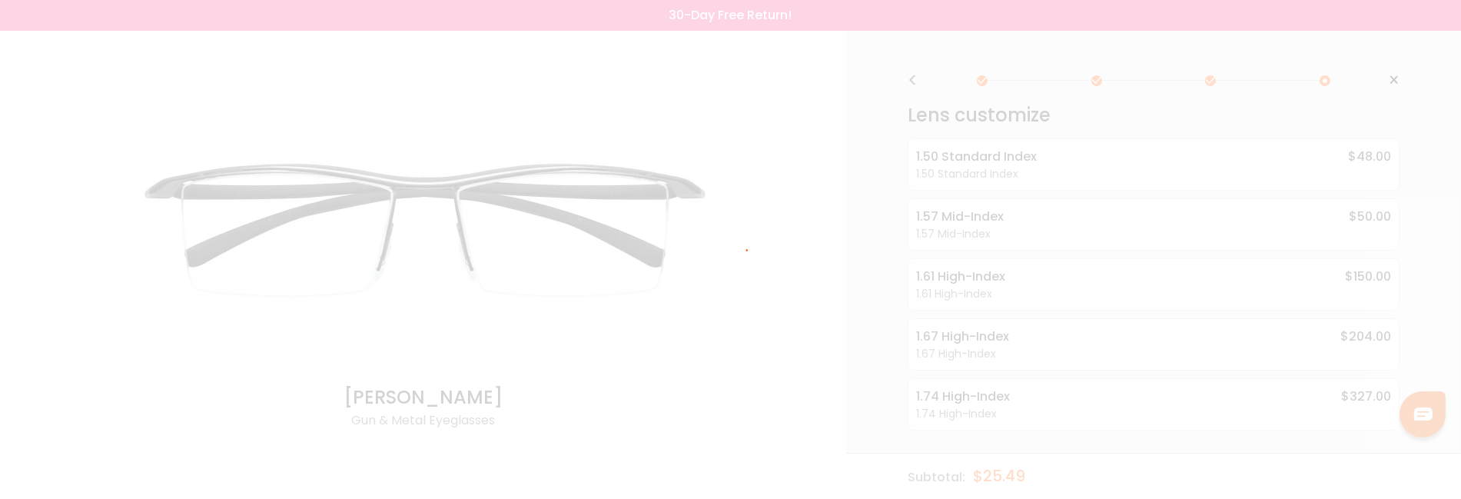
scroll to position [0, 0]
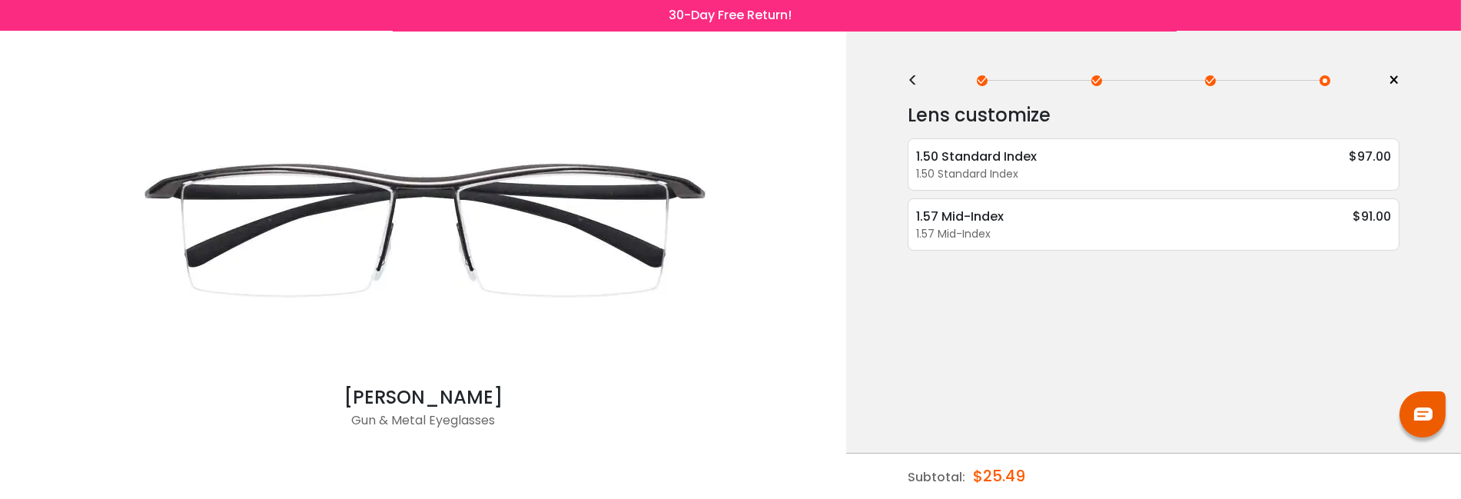
click at [907, 78] on div "<" at bounding box center [918, 81] width 23 height 12
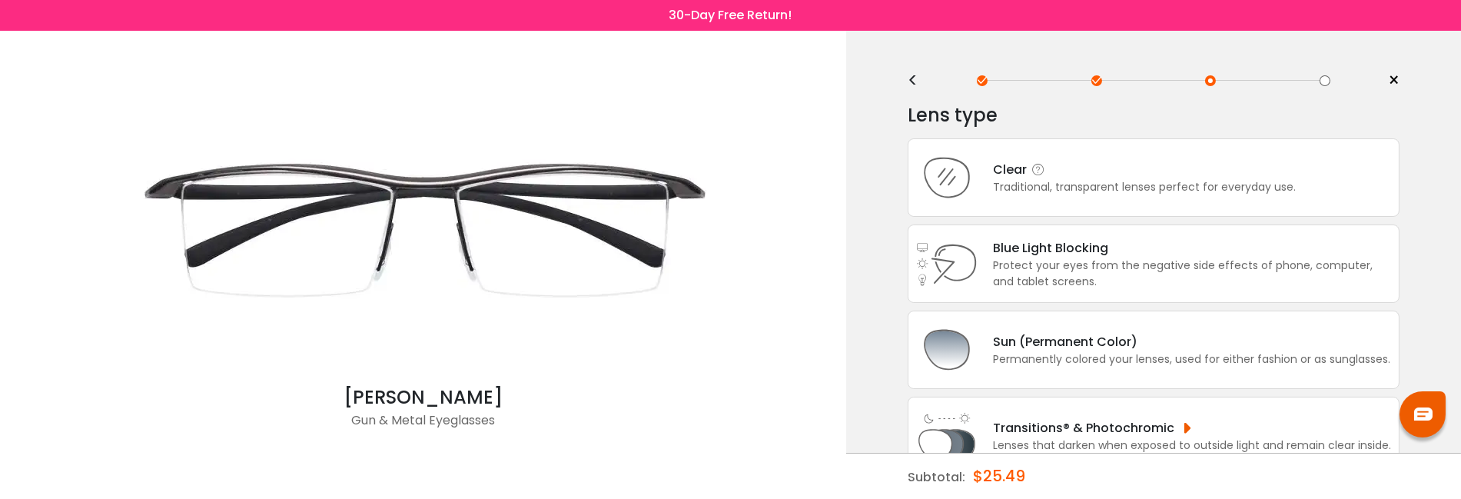
click at [1064, 177] on div "Clear" at bounding box center [1144, 169] width 303 height 19
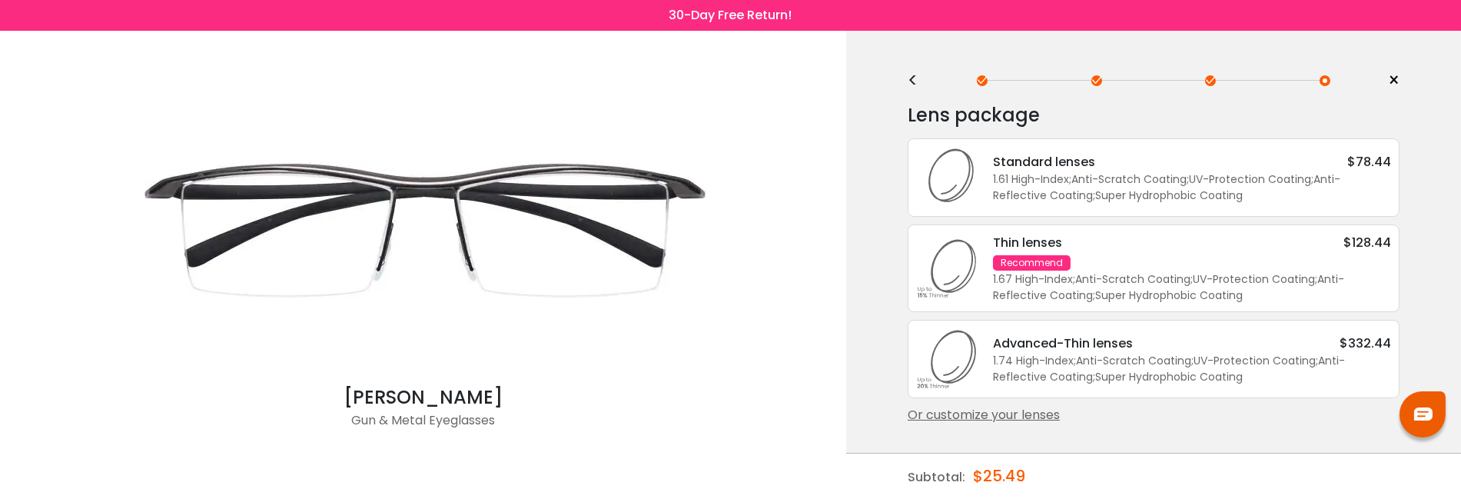
click at [1113, 175] on div "1.61 High-Index ; Anti-Scratch Coating ; UV-Protection Coating ; Anti-Reflectiv…" at bounding box center [1192, 187] width 398 height 32
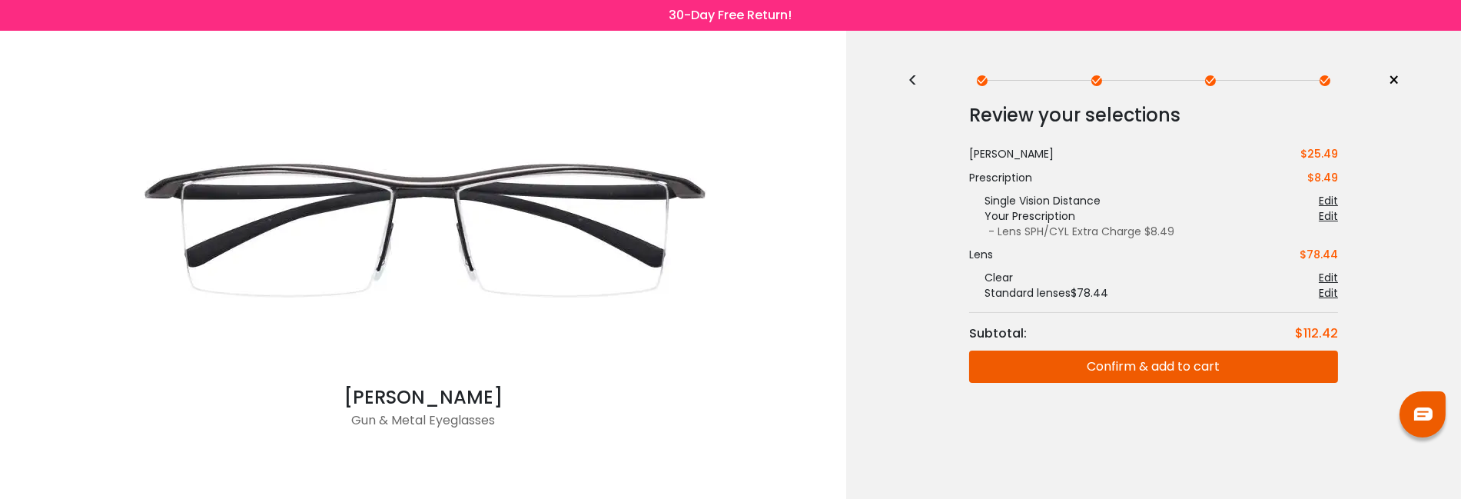
click at [918, 75] on div "<" at bounding box center [918, 81] width 23 height 12
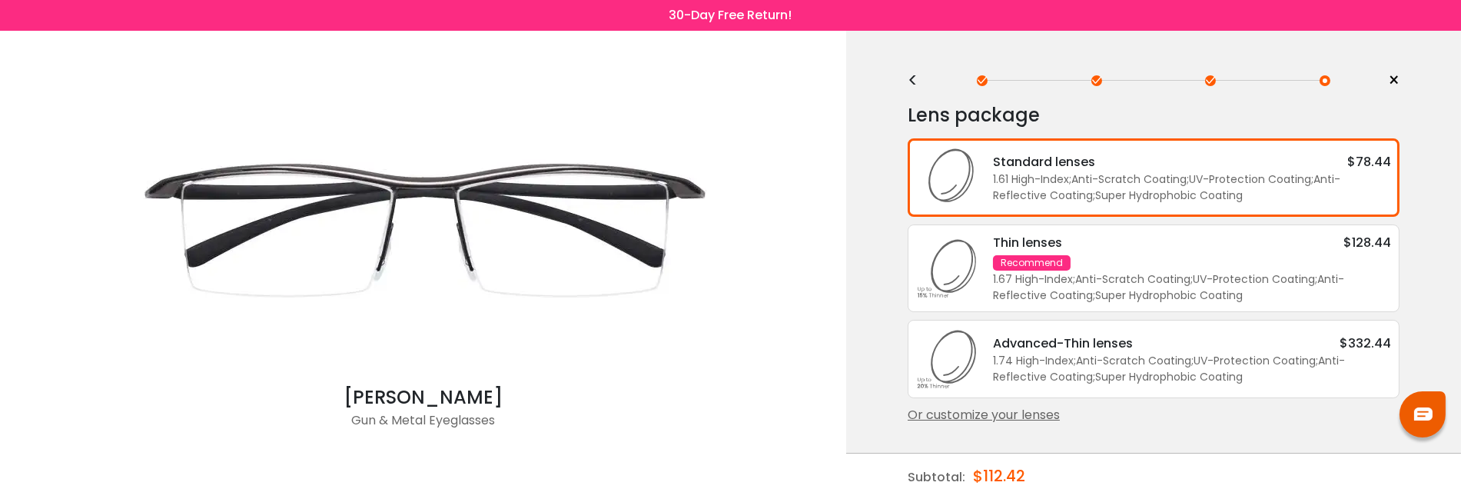
click at [918, 75] on div "<" at bounding box center [918, 81] width 23 height 12
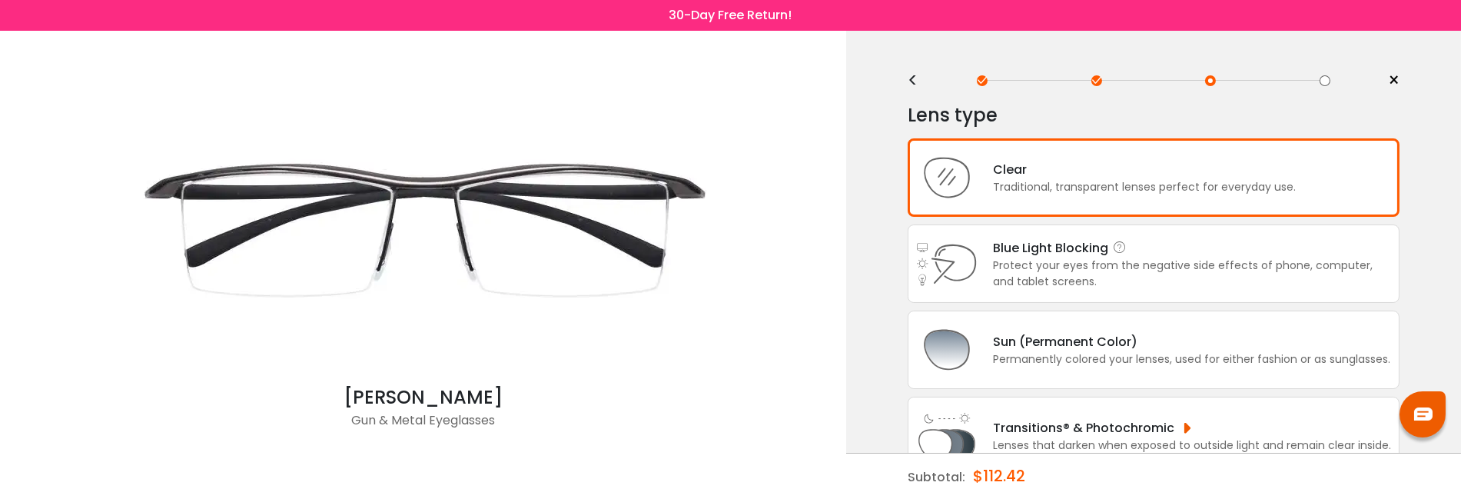
click at [1017, 241] on div "Blue Light Blocking Blue Light Blocking Blue Light blocking lenses offer the be…" at bounding box center [1192, 247] width 398 height 19
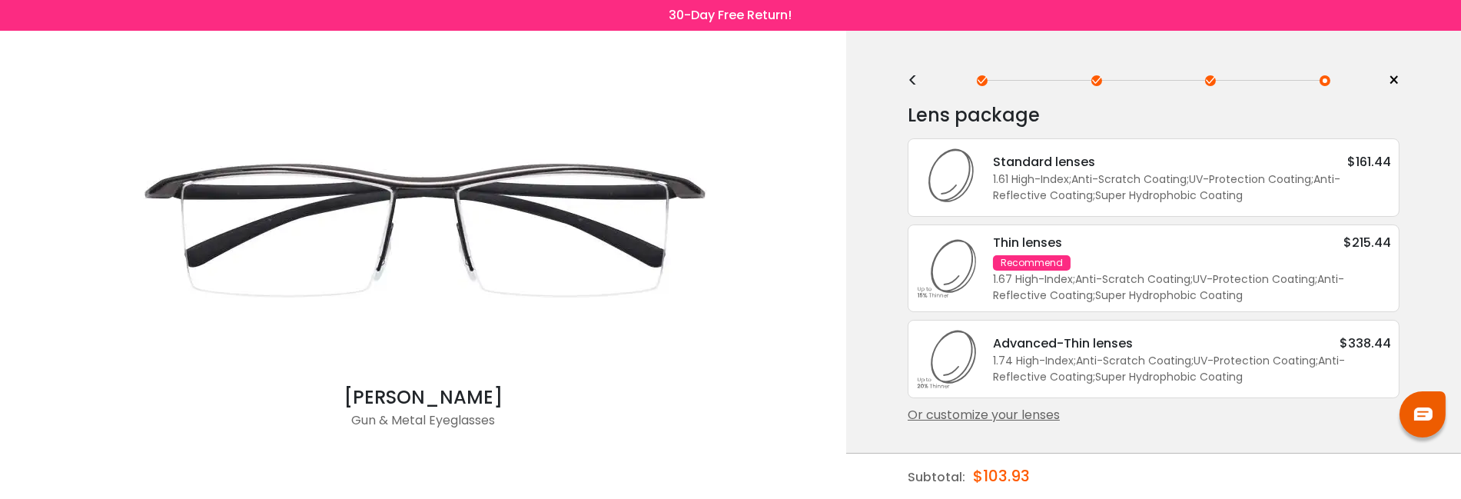
click at [1070, 173] on span ";" at bounding box center [1070, 178] width 2 height 15
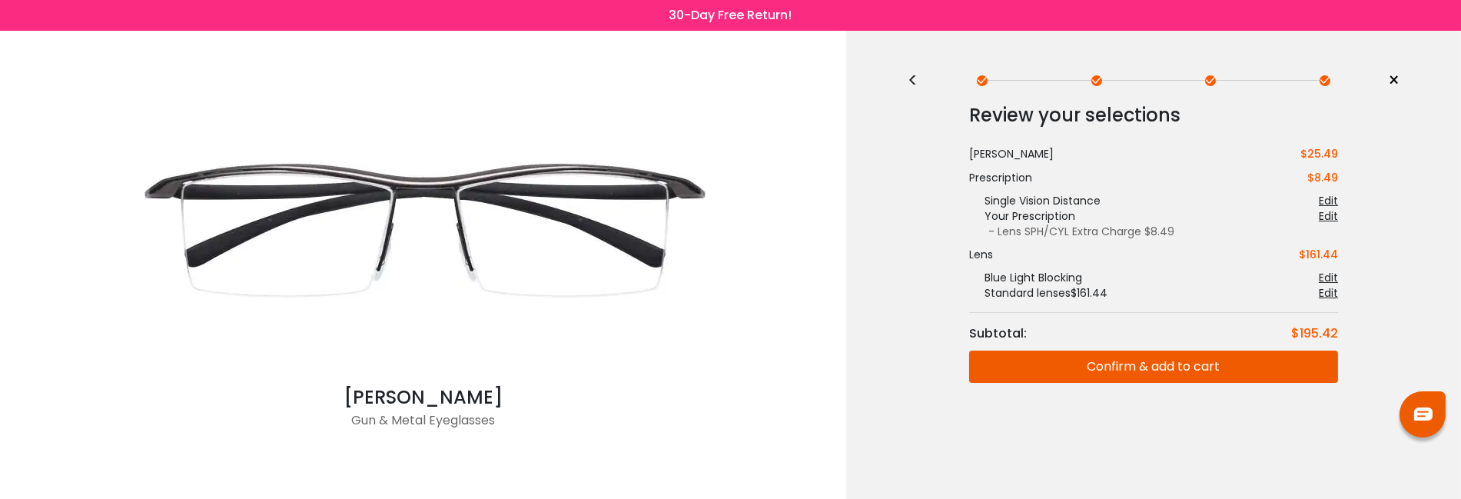
click at [907, 81] on div "<" at bounding box center [918, 81] width 23 height 12
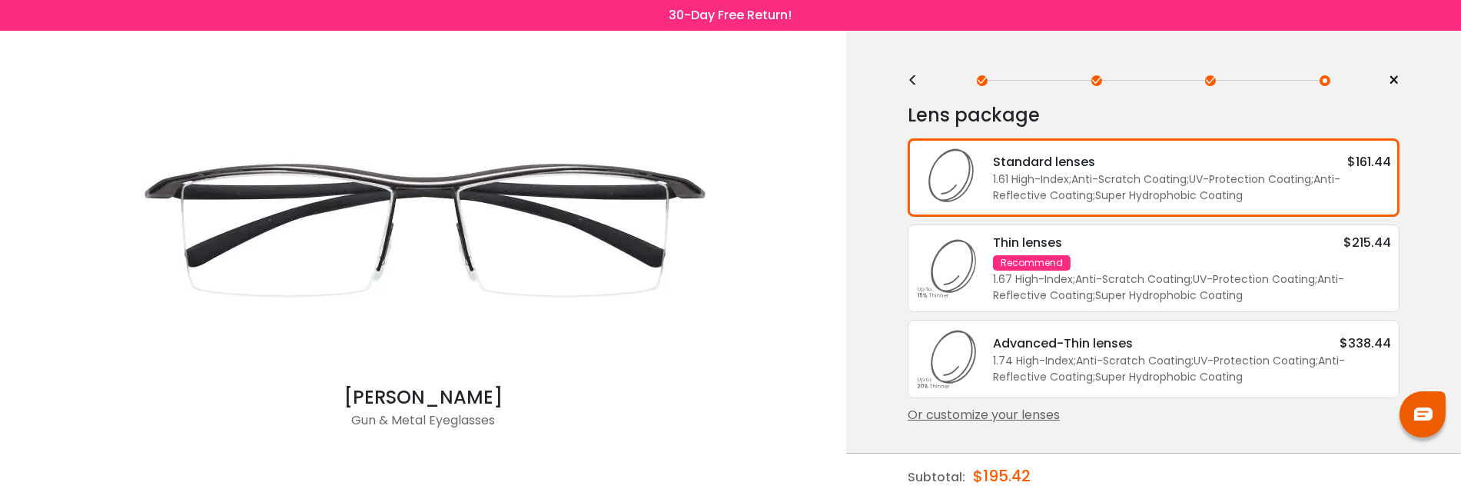
click at [907, 81] on div "<" at bounding box center [918, 81] width 23 height 12
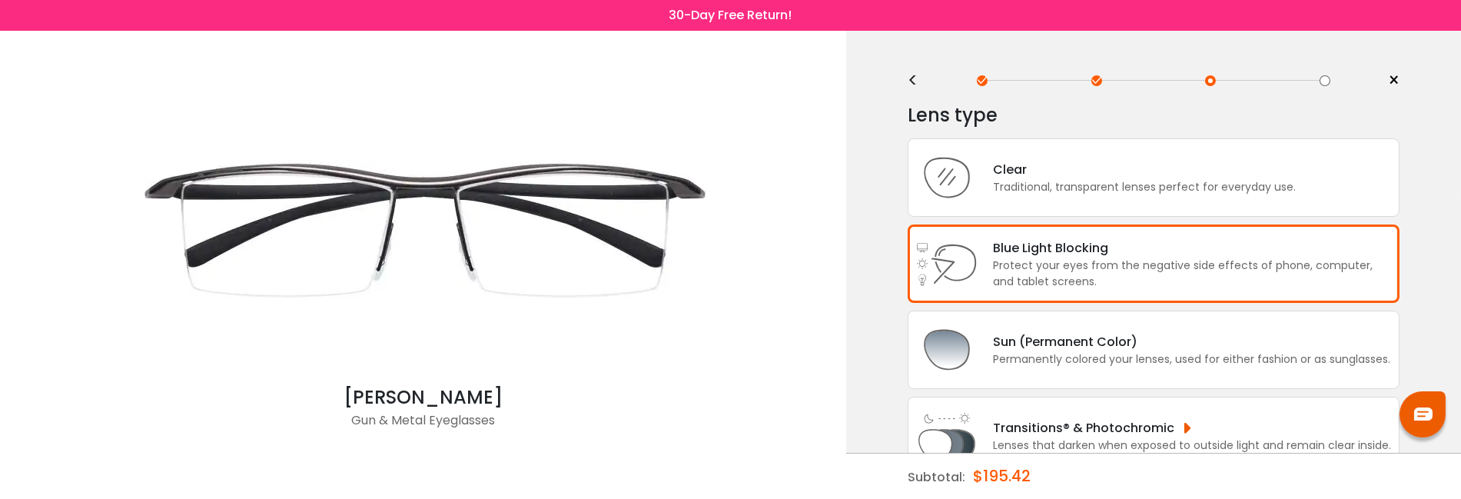
click at [907, 81] on div "<" at bounding box center [918, 81] width 23 height 12
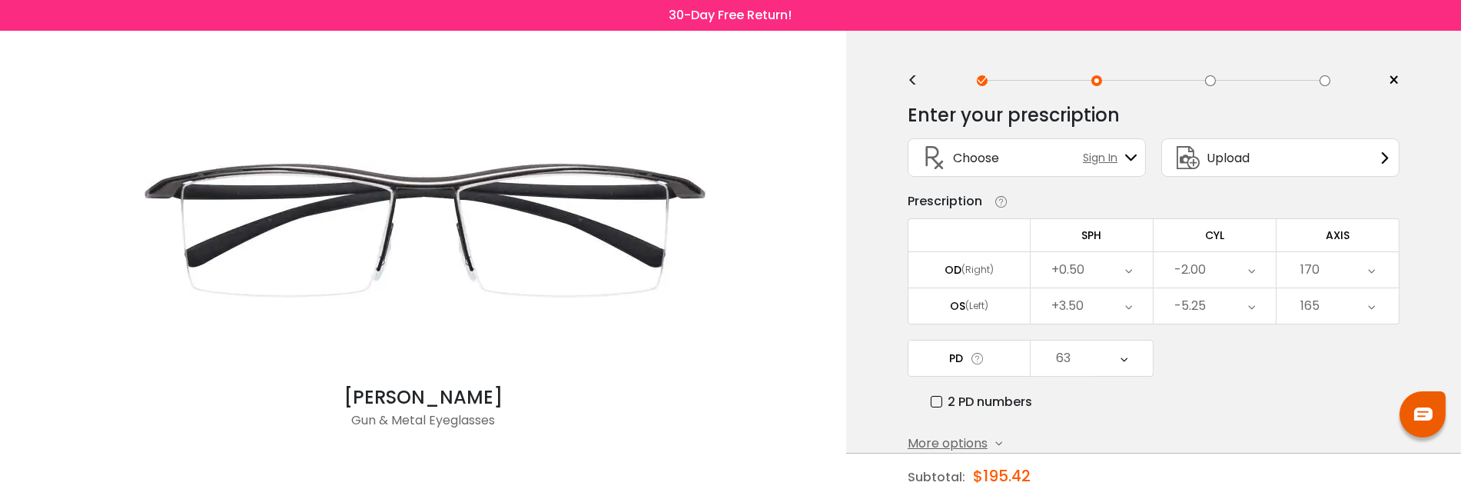
scroll to position [74, 0]
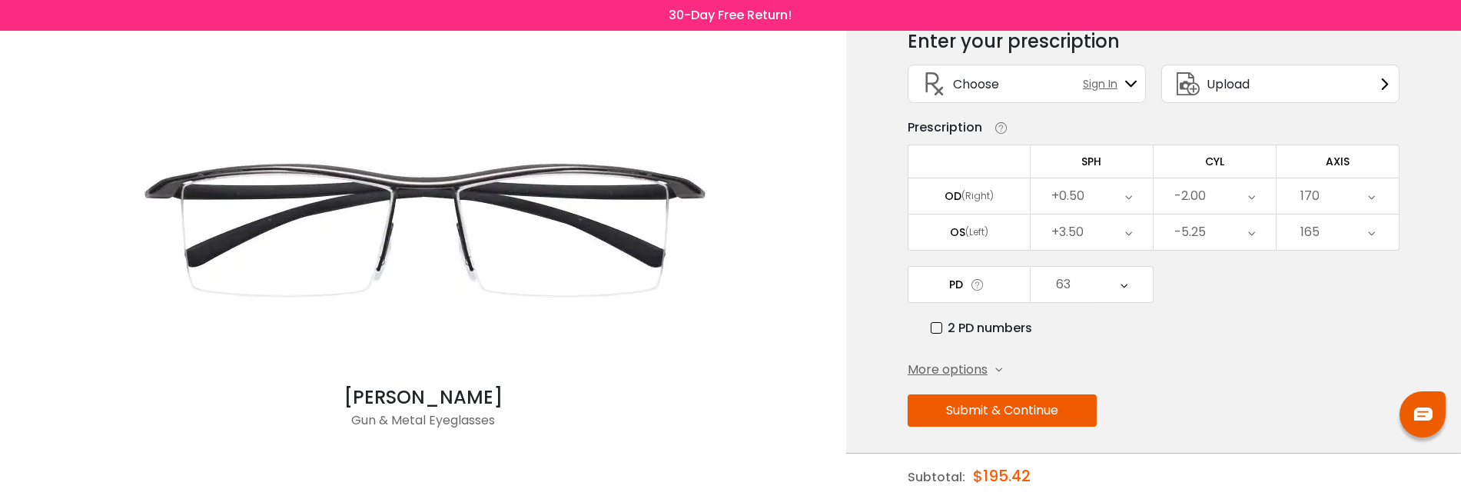
click at [1079, 401] on button "Submit & Continue" at bounding box center [1001, 410] width 189 height 32
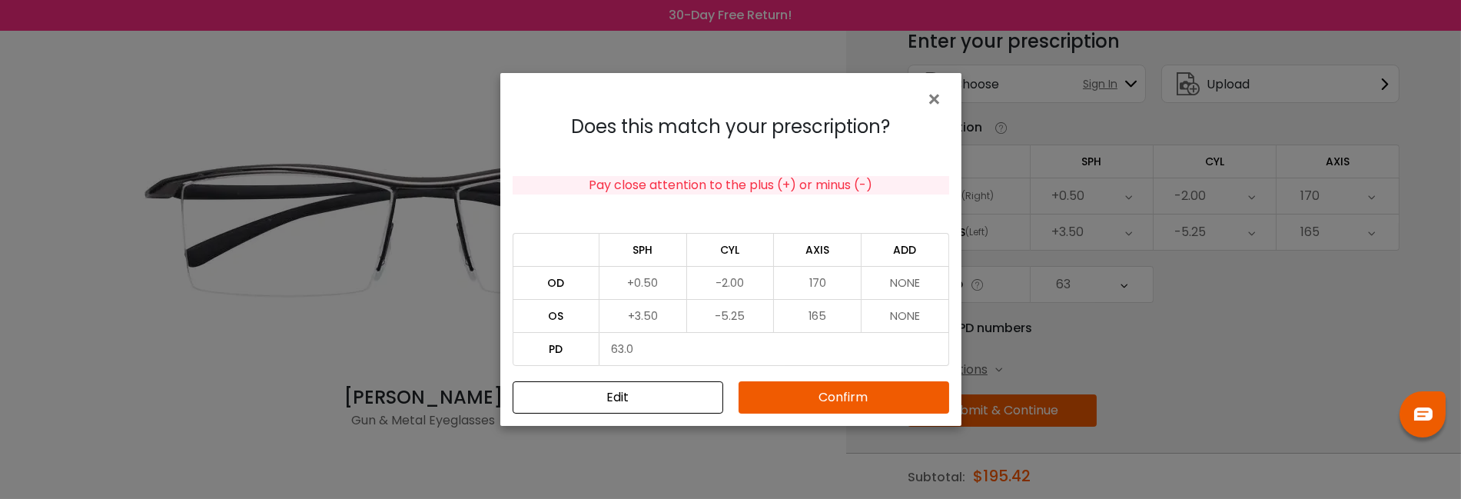
click at [861, 407] on button "Confirm" at bounding box center [843, 397] width 211 height 32
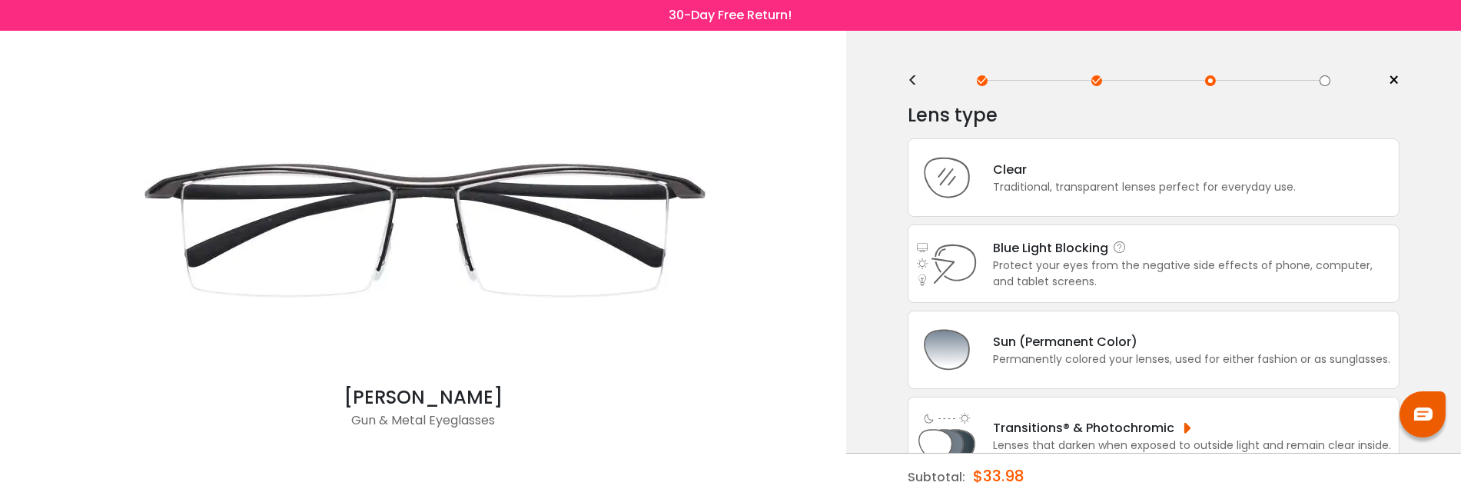
scroll to position [0, 0]
click at [1103, 187] on div "Traditional, transparent lenses perfect for everyday use." at bounding box center [1144, 187] width 303 height 16
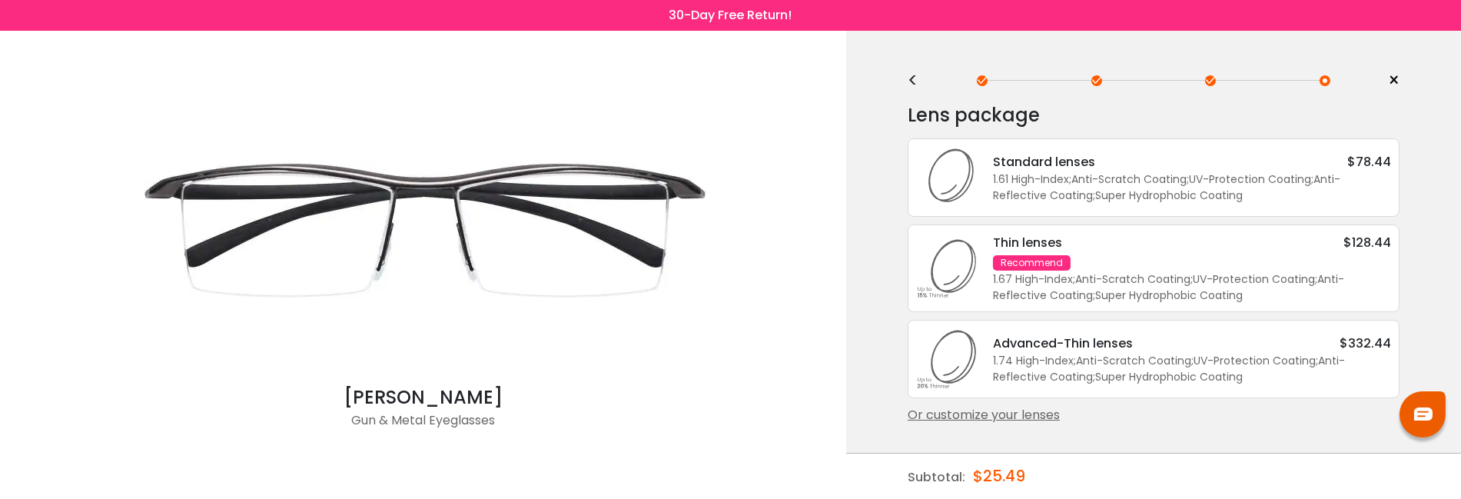
click at [1188, 167] on div "Standard lenses $78.44" at bounding box center [1192, 161] width 398 height 19
